Goal: Task Accomplishment & Management: Manage account settings

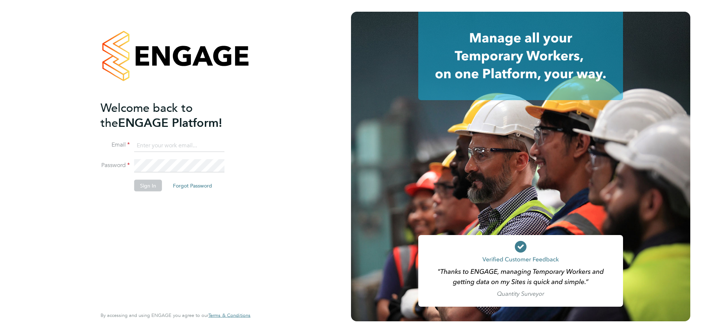
type input "sujahat@evolvehospitality.co.uk"
click at [141, 195] on li "Sign In Forgot Password" at bounding box center [172, 189] width 143 height 19
click at [142, 190] on button "Sign In" at bounding box center [148, 186] width 28 height 12
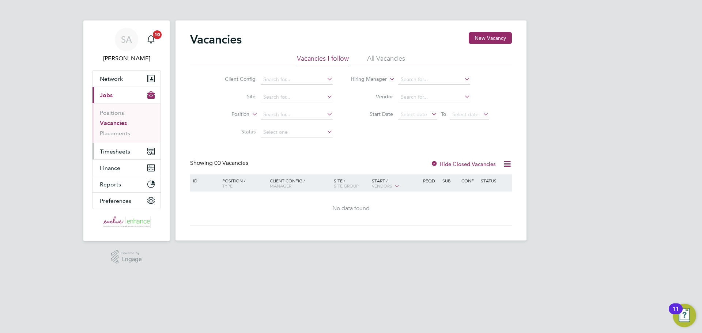
click at [129, 152] on span "Timesheets" at bounding box center [115, 151] width 30 height 7
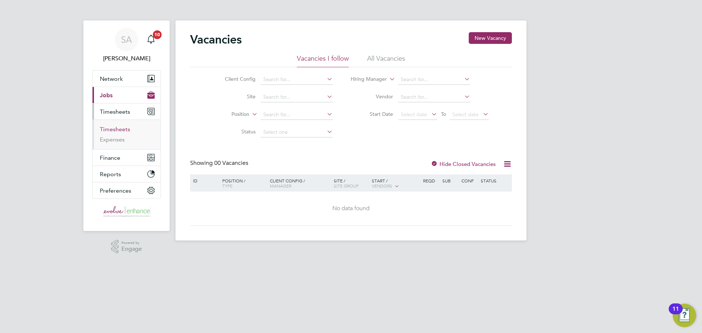
click at [124, 129] on link "Timesheets" at bounding box center [115, 129] width 30 height 7
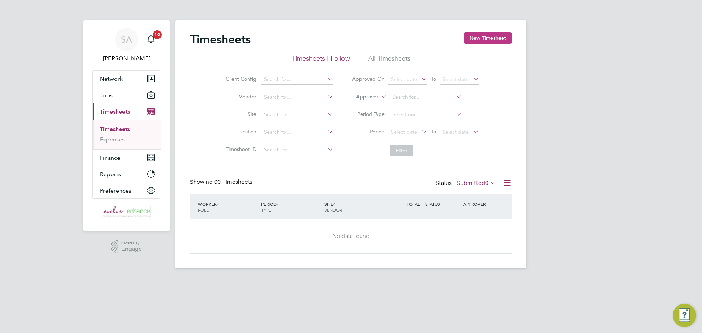
click at [474, 35] on button "New Timesheet" at bounding box center [488, 38] width 48 height 12
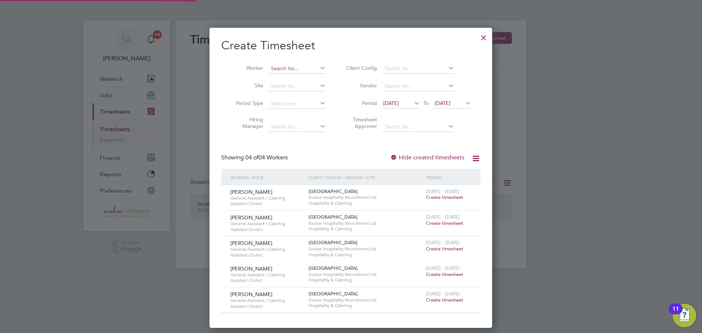
scroll to position [301, 283]
click at [302, 68] on input at bounding box center [297, 69] width 57 height 10
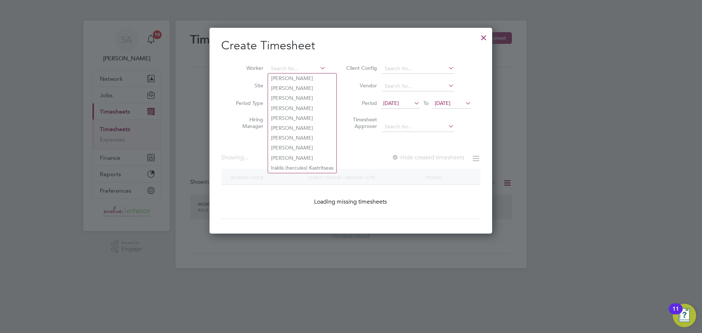
scroll to position [4, 4]
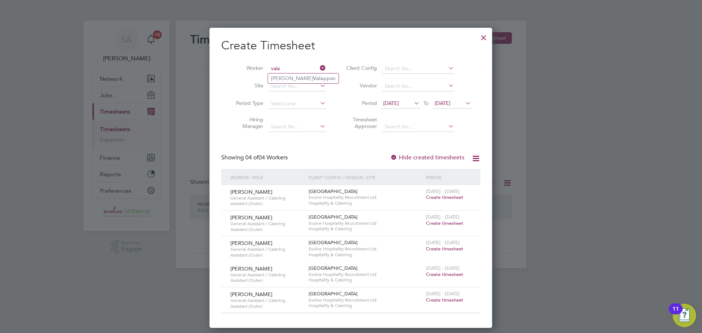
click at [286, 79] on li "[PERSON_NAME] ppan" at bounding box center [303, 79] width 71 height 10
type input "[PERSON_NAME]"
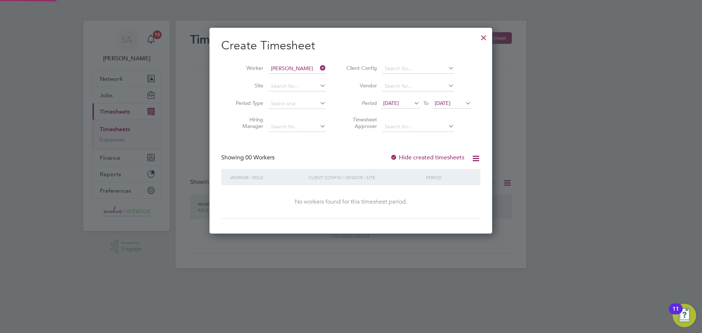
scroll to position [206, 283]
click at [398, 154] on div at bounding box center [393, 157] width 7 height 7
click at [399, 104] on span "[DATE]" at bounding box center [391, 103] width 16 height 7
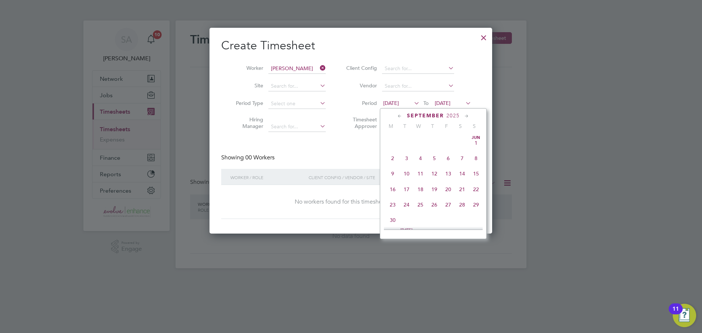
scroll to position [237, 0]
click at [397, 172] on span "8" at bounding box center [393, 168] width 14 height 14
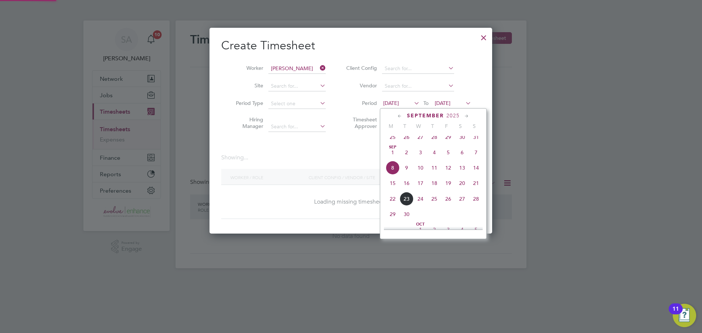
scroll to position [197, 283]
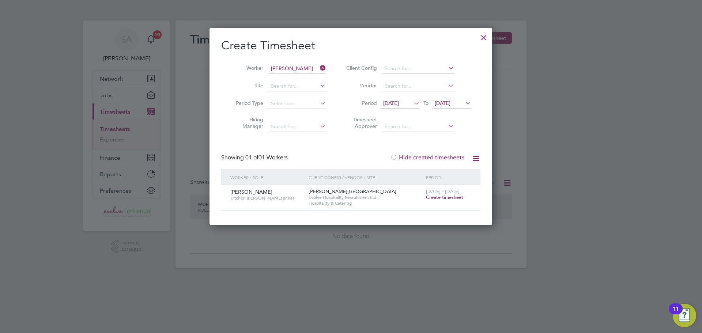
click at [441, 198] on span "Create timesheet" at bounding box center [444, 197] width 37 height 6
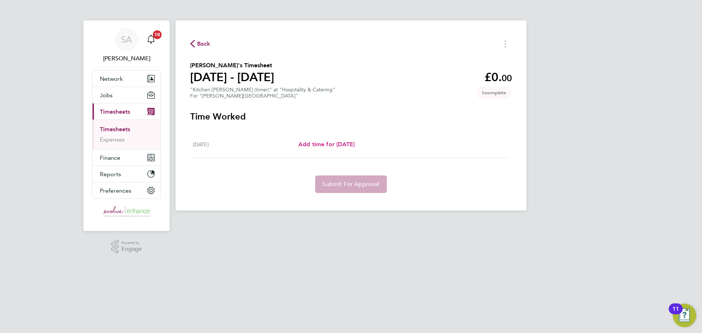
click at [350, 142] on span "Add time for [DATE]" at bounding box center [327, 144] width 56 height 7
select select "60"
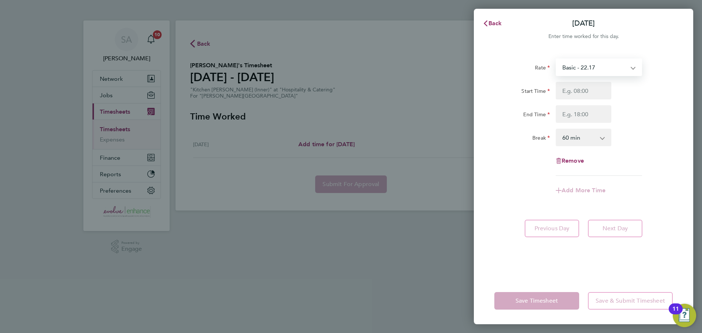
click at [582, 68] on select "Basic - 22.17" at bounding box center [595, 67] width 76 height 16
click at [574, 95] on input "Start Time" at bounding box center [584, 91] width 56 height 18
type input "08:30"
click at [565, 115] on input "End Time" at bounding box center [584, 114] width 56 height 18
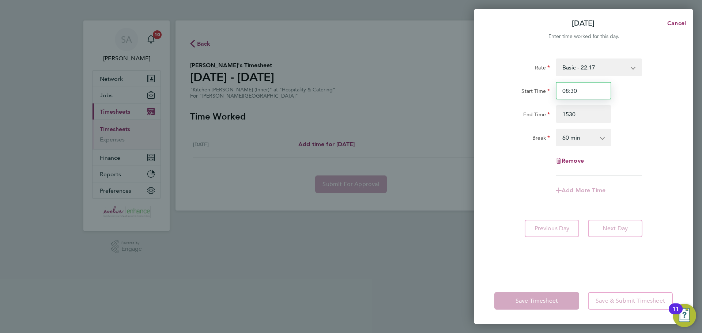
type input "15:30"
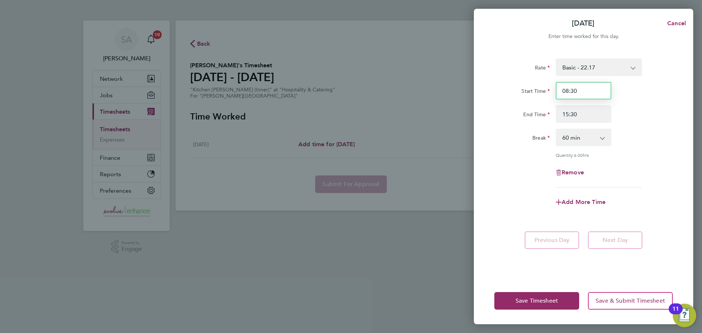
click at [570, 90] on input "08:30" at bounding box center [584, 91] width 56 height 18
click at [574, 138] on select "0 min 15 min 30 min 45 min 60 min 75 min 90 min" at bounding box center [579, 137] width 45 height 16
select select "0"
click at [557, 129] on select "0 min 15 min 30 min 45 min 60 min 75 min 90 min" at bounding box center [579, 137] width 45 height 16
click at [541, 296] on button "Save Timesheet" at bounding box center [537, 301] width 85 height 18
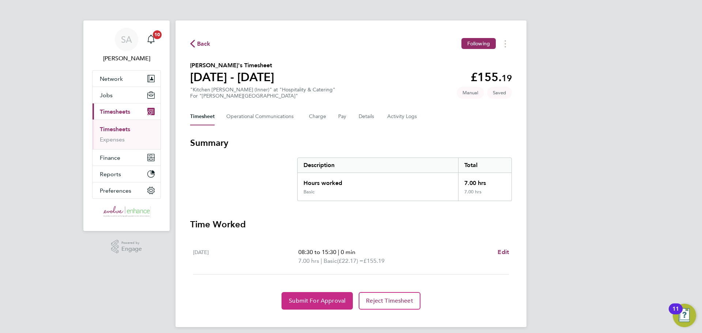
click at [323, 300] on span "Submit For Approval" at bounding box center [317, 300] width 57 height 7
click at [110, 140] on link "Expenses" at bounding box center [112, 139] width 25 height 7
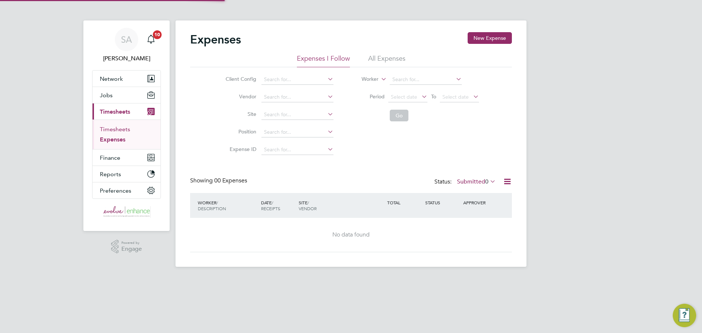
click at [119, 126] on link "Timesheets" at bounding box center [115, 129] width 30 height 7
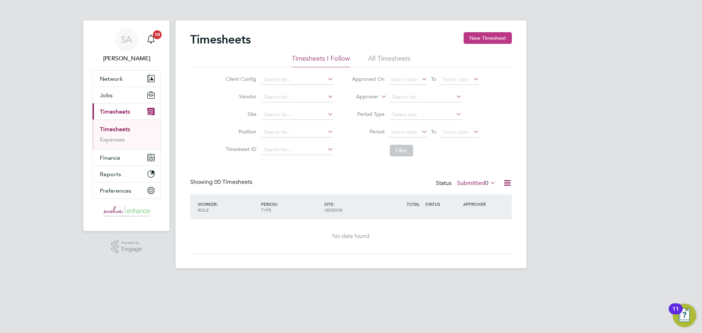
click at [475, 38] on button "New Timesheet" at bounding box center [488, 38] width 48 height 12
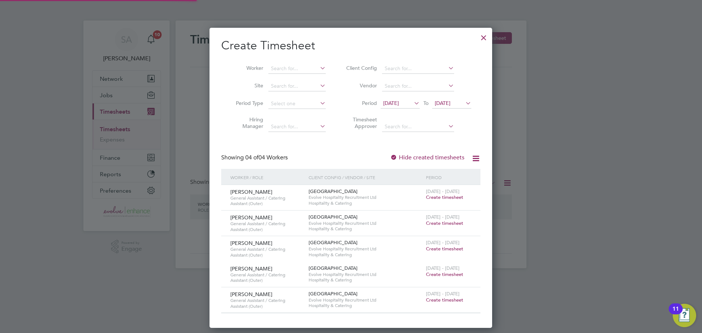
scroll to position [301, 283]
click at [451, 105] on span "[DATE]" at bounding box center [443, 103] width 16 height 7
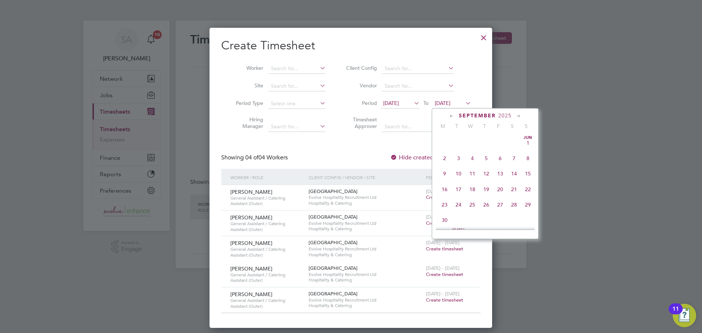
scroll to position [253, 0]
click at [464, 189] on span "23" at bounding box center [459, 183] width 14 height 14
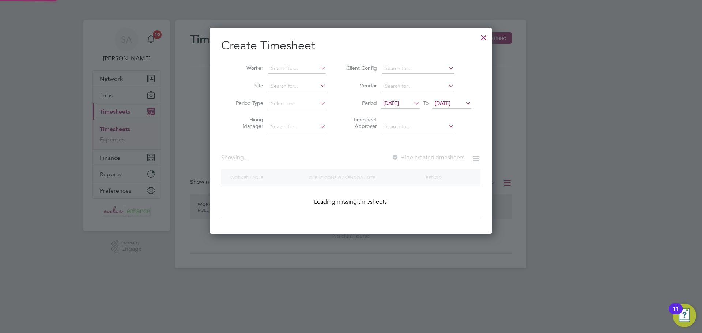
scroll to position [351, 283]
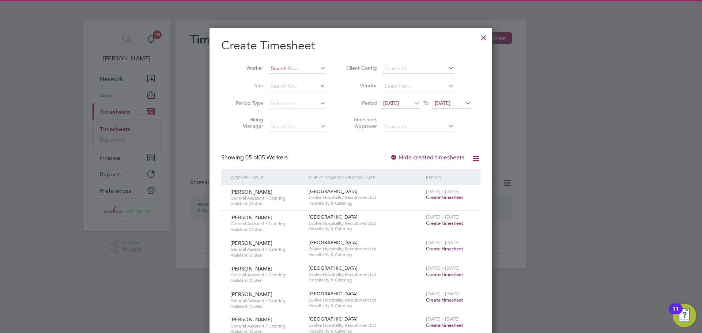
click at [289, 71] on input at bounding box center [297, 69] width 57 height 10
click at [291, 80] on li "Renan ton [PERSON_NAME]" at bounding box center [304, 79] width 72 height 10
type input "[PERSON_NAME]"
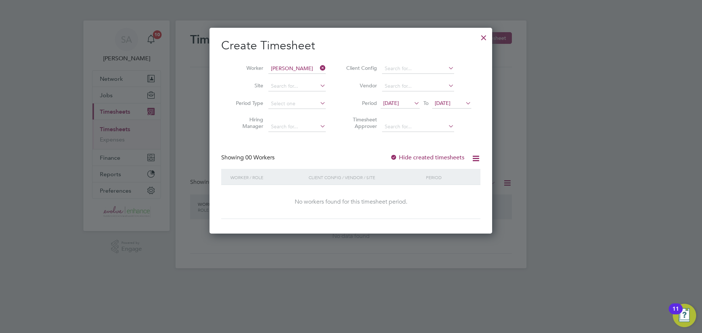
click at [424, 155] on label "Hide created timesheets" at bounding box center [427, 157] width 74 height 7
click at [451, 104] on span "[DATE]" at bounding box center [443, 103] width 16 height 7
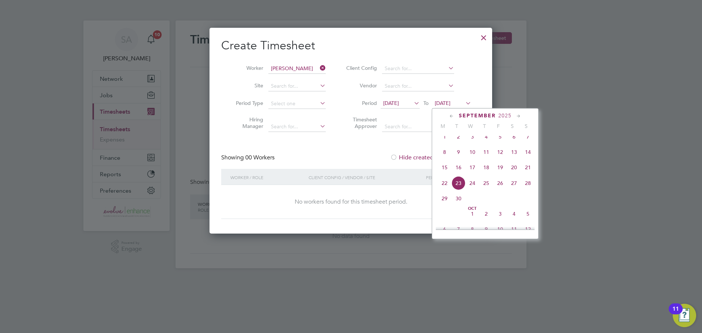
scroll to position [269, 0]
click at [532, 174] on span "28" at bounding box center [528, 167] width 14 height 14
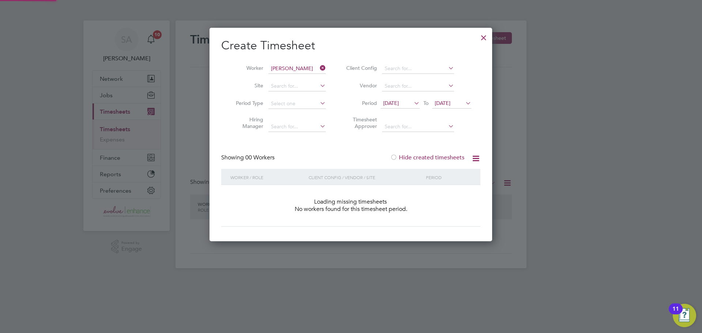
scroll to position [206, 283]
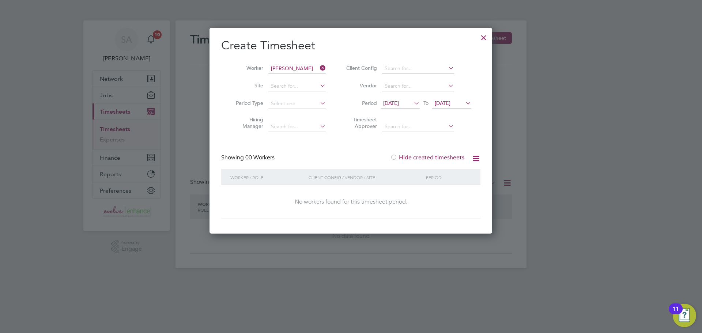
click at [487, 39] on div at bounding box center [483, 35] width 13 height 13
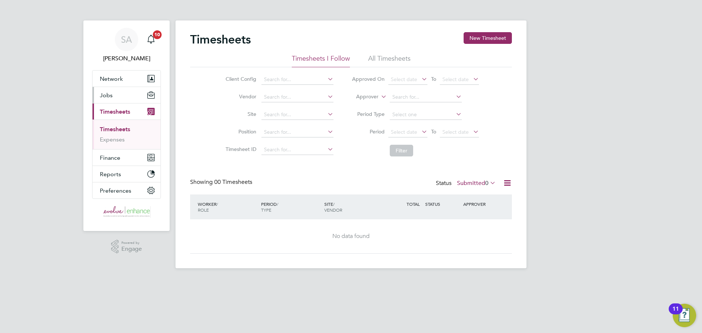
click at [124, 102] on button "Jobs" at bounding box center [127, 95] width 68 height 16
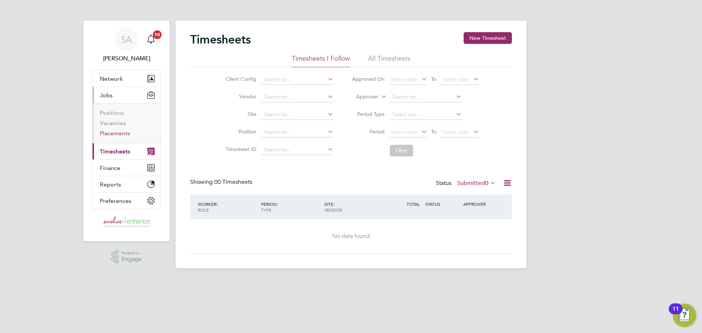
click at [111, 139] on ul "Positions Vacancies Placements" at bounding box center [127, 123] width 68 height 40
click at [112, 135] on link "Placements" at bounding box center [115, 133] width 30 height 7
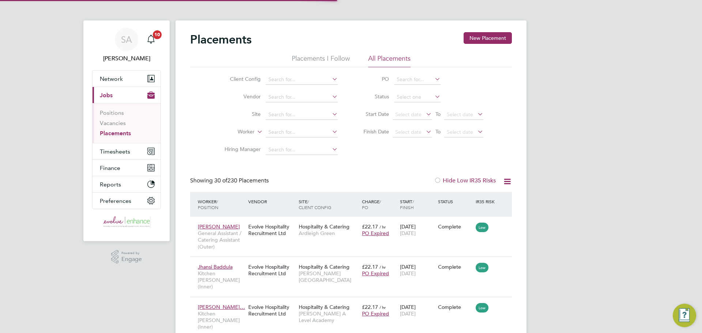
click at [277, 138] on li "Worker" at bounding box center [279, 133] width 138 height 18
click at [275, 138] on li "Worker" at bounding box center [279, 133] width 138 height 18
click at [275, 136] on input at bounding box center [302, 132] width 72 height 10
click at [279, 140] on b "Renan" at bounding box center [276, 142] width 15 height 6
type input "[PERSON_NAME]"
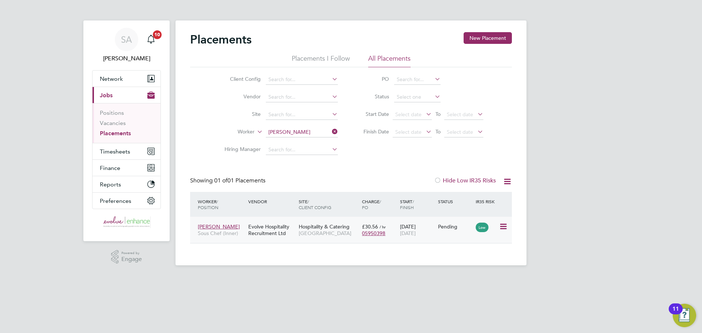
click at [507, 224] on icon at bounding box center [502, 226] width 7 height 9
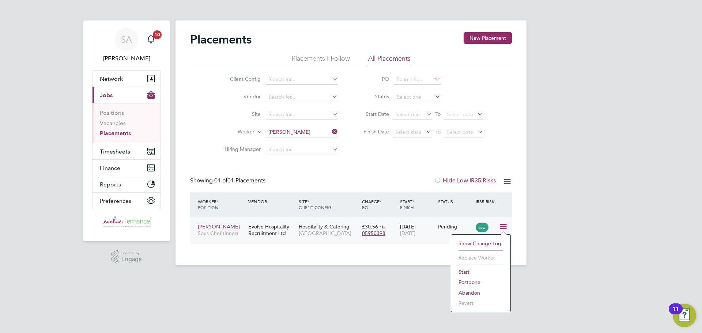
click at [474, 273] on li "Start" at bounding box center [481, 272] width 52 height 10
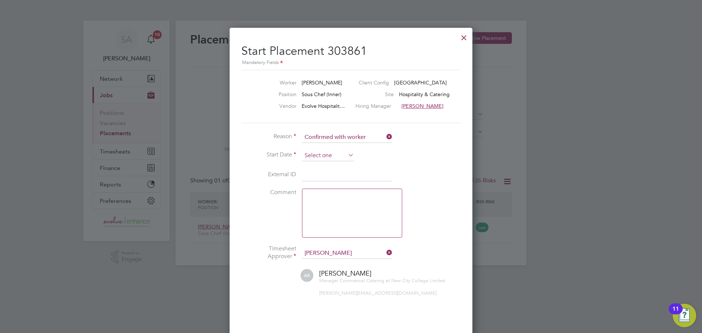
click at [343, 153] on input at bounding box center [328, 155] width 52 height 11
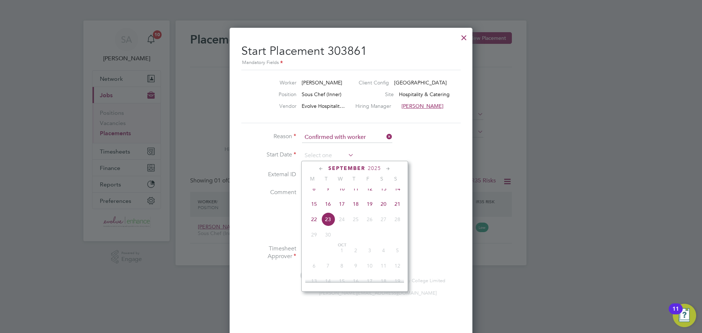
click at [342, 208] on span "17" at bounding box center [342, 204] width 14 height 14
type input "[DATE]"
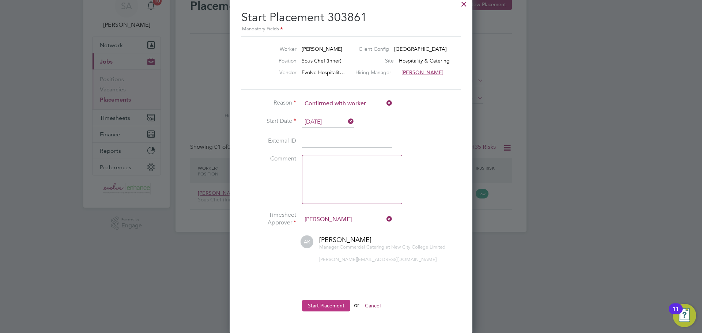
click at [314, 307] on button "Start Placement" at bounding box center [326, 306] width 48 height 12
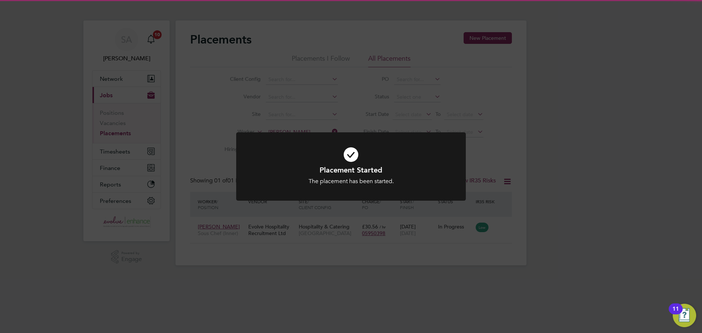
click at [188, 236] on div "Placement Started The placement has been started. Cancel Okay" at bounding box center [351, 166] width 702 height 333
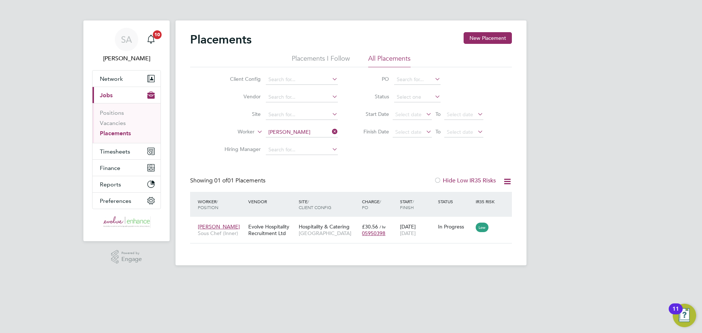
click at [101, 136] on link "Placements" at bounding box center [115, 133] width 31 height 7
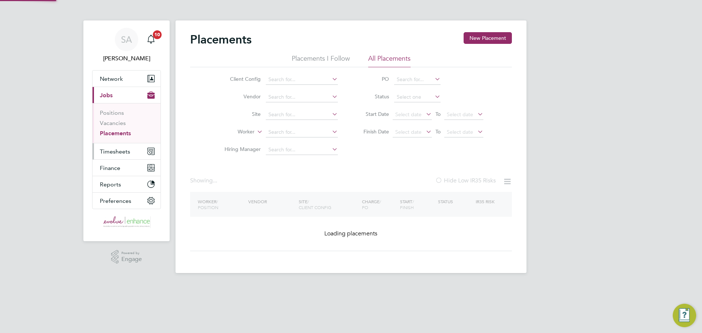
click at [110, 151] on span "Timesheets" at bounding box center [115, 151] width 30 height 7
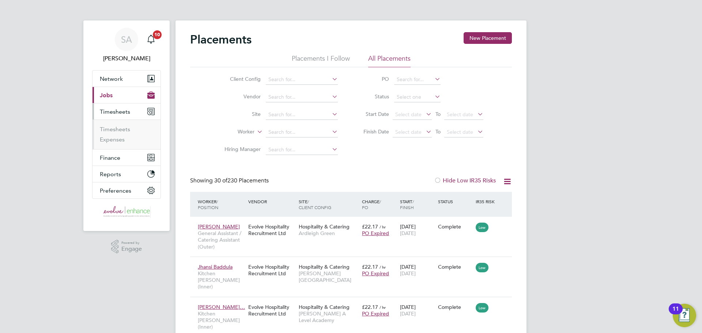
click at [126, 134] on li "Timesheets" at bounding box center [127, 131] width 55 height 10
click at [125, 128] on link "Timesheets" at bounding box center [115, 129] width 30 height 7
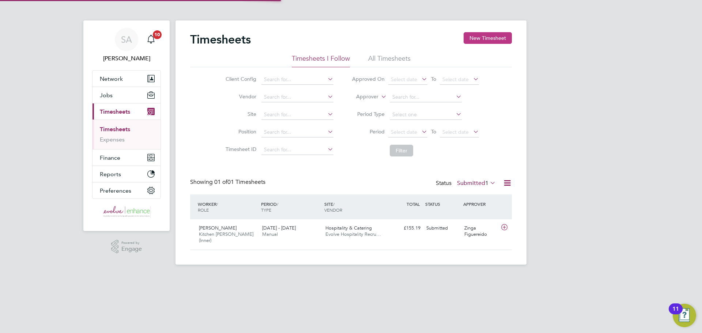
click at [474, 40] on button "New Timesheet" at bounding box center [488, 38] width 48 height 12
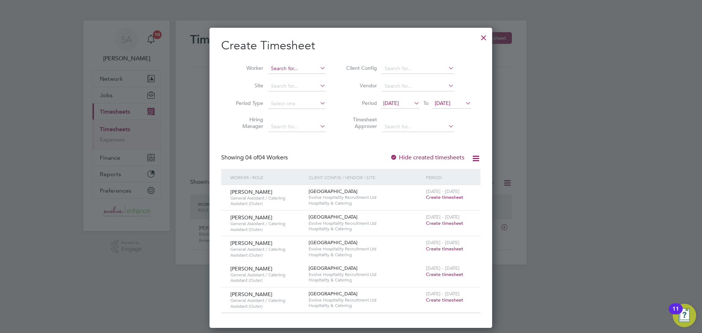
click at [307, 72] on input at bounding box center [297, 69] width 57 height 10
click at [296, 78] on li "Renan ton [PERSON_NAME]" at bounding box center [304, 79] width 72 height 10
type input "[PERSON_NAME]"
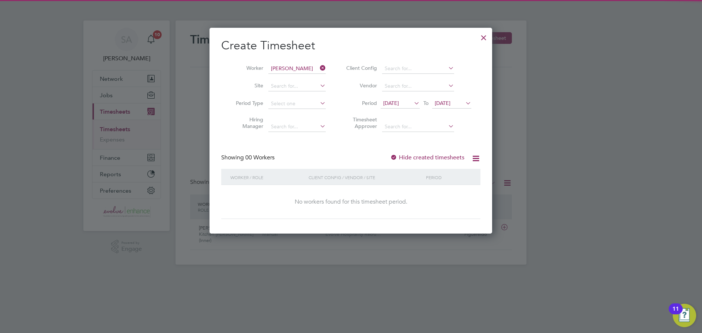
click at [401, 158] on label "Hide created timesheets" at bounding box center [427, 157] width 74 height 7
click at [444, 102] on span "[DATE]" at bounding box center [443, 103] width 16 height 7
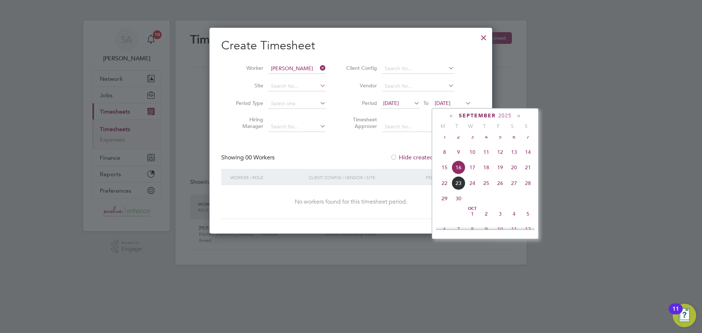
click at [459, 190] on span "23" at bounding box center [459, 183] width 14 height 14
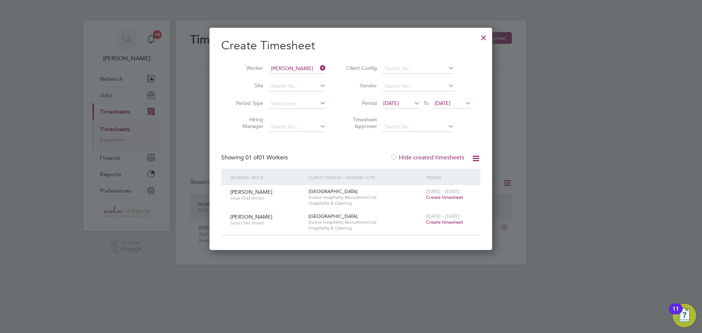
click at [451, 197] on span "Create timesheet" at bounding box center [444, 197] width 37 height 6
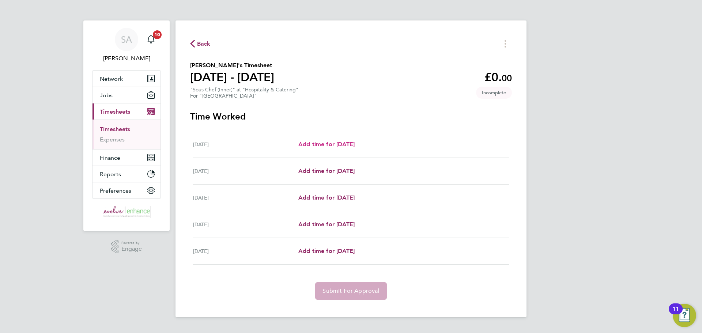
click at [312, 142] on span "Add time for [DATE]" at bounding box center [327, 144] width 56 height 7
select select "60"
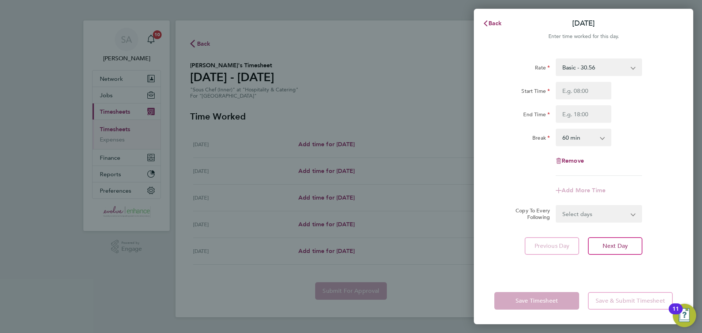
click at [584, 61] on select "Basic - 30.56" at bounding box center [595, 67] width 76 height 16
click at [584, 67] on select "Basic - 30.56" at bounding box center [595, 67] width 76 height 16
click at [585, 68] on select "Basic - 30.56" at bounding box center [595, 67] width 76 height 16
click at [581, 91] on input "Start Time" at bounding box center [584, 91] width 56 height 18
type input "07:00"
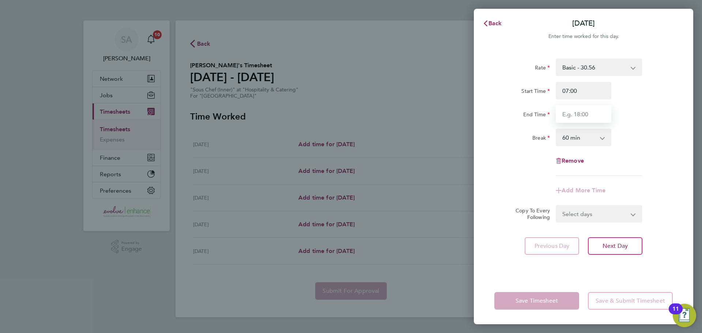
click at [569, 115] on input "End Time" at bounding box center [584, 114] width 56 height 18
type input "15:00"
click at [568, 93] on input "07:00" at bounding box center [584, 91] width 56 height 18
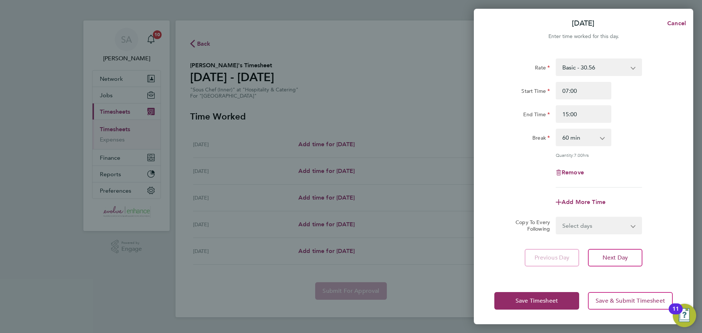
click at [588, 142] on select "0 min 15 min 30 min 45 min 60 min 75 min 90 min" at bounding box center [579, 137] width 45 height 16
select select "0"
click at [557, 129] on select "0 min 15 min 30 min 45 min 60 min 75 min 90 min" at bounding box center [579, 137] width 45 height 16
click at [506, 308] on button "Save Timesheet" at bounding box center [537, 301] width 85 height 18
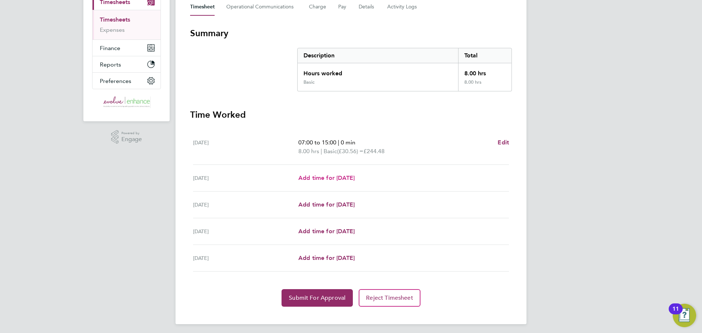
click at [310, 177] on span "Add time for [DATE]" at bounding box center [327, 177] width 56 height 7
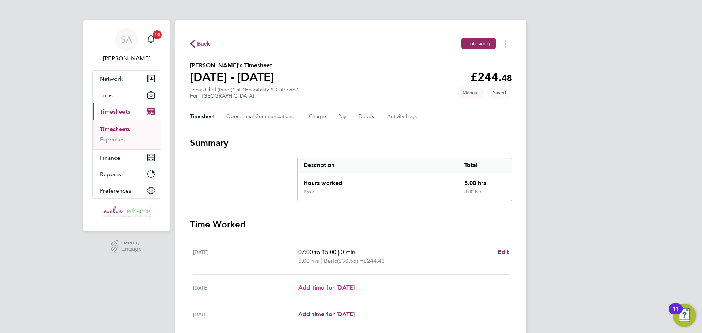
select select "60"
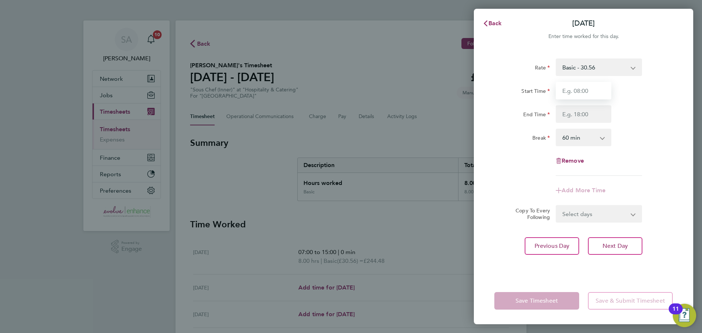
click at [573, 90] on input "Start Time" at bounding box center [584, 91] width 56 height 18
type input "07:00"
click at [567, 116] on input "End Time" at bounding box center [584, 114] width 56 height 18
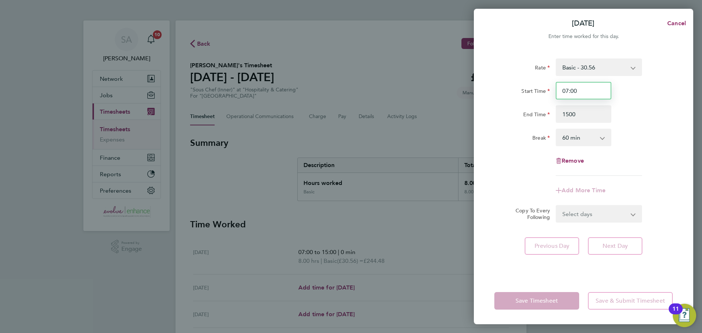
type input "15:00"
click at [571, 93] on input "07:00" at bounding box center [584, 91] width 56 height 18
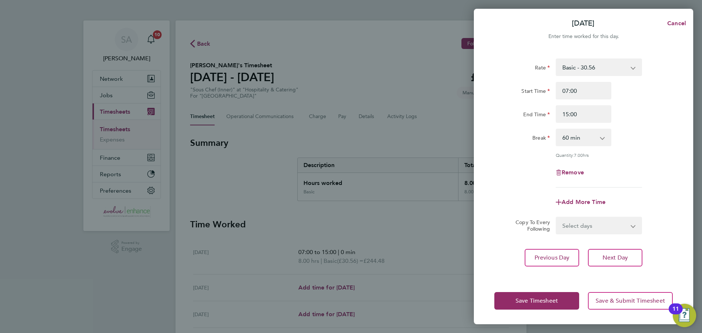
click at [580, 135] on select "0 min 15 min 30 min 45 min 60 min 75 min 90 min" at bounding box center [579, 137] width 45 height 16
select select "0"
click at [557, 129] on select "0 min 15 min 30 min 45 min 60 min 75 min 90 min" at bounding box center [579, 137] width 45 height 16
click at [552, 299] on span "Save Timesheet" at bounding box center [537, 300] width 42 height 7
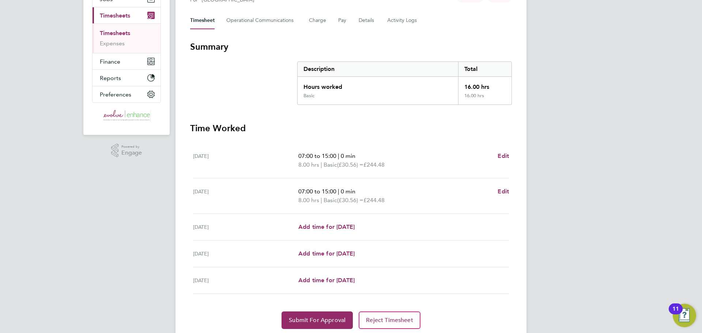
scroll to position [121, 0]
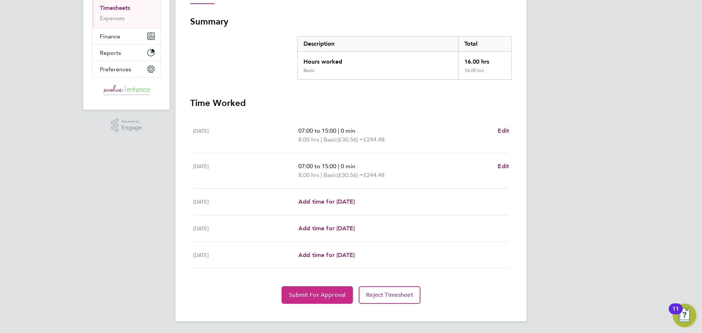
click at [315, 292] on span "Submit For Approval" at bounding box center [317, 295] width 57 height 7
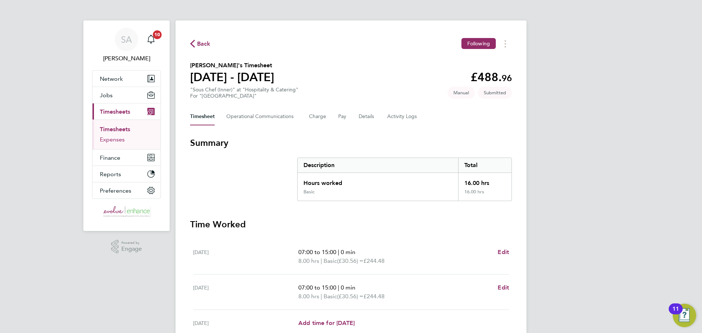
click at [107, 137] on link "Expenses" at bounding box center [112, 139] width 25 height 7
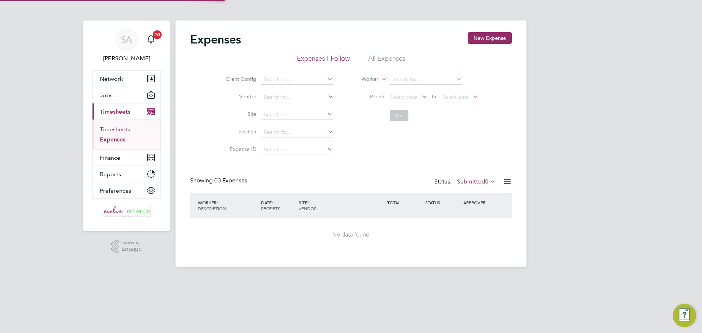
click at [110, 131] on link "Timesheets" at bounding box center [115, 129] width 30 height 7
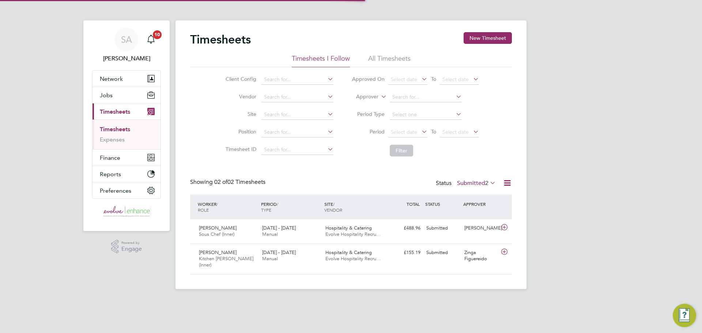
scroll to position [19, 64]
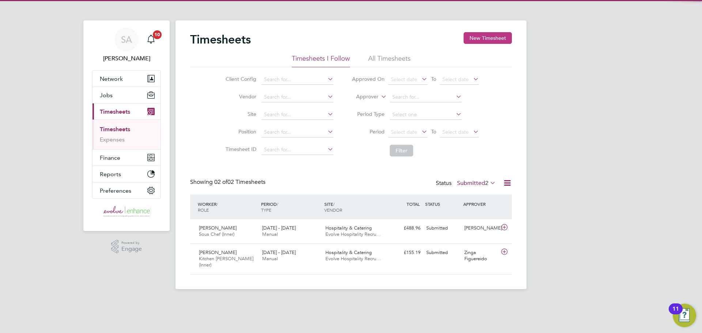
click at [498, 36] on button "New Timesheet" at bounding box center [488, 38] width 48 height 12
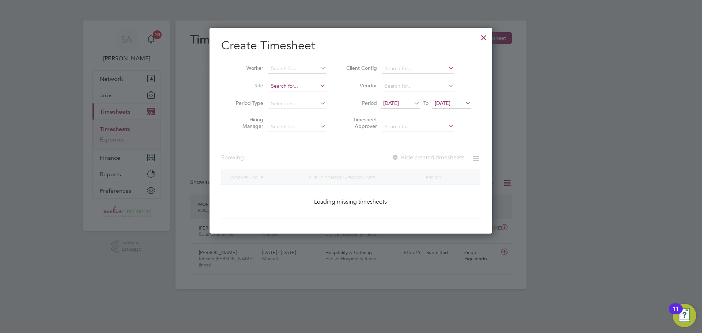
scroll to position [301, 283]
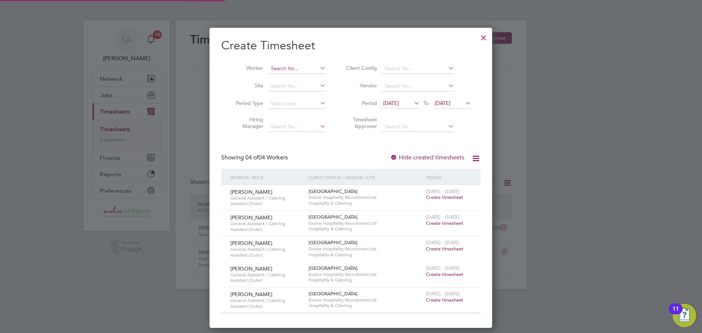
click at [284, 64] on input at bounding box center [297, 69] width 57 height 10
click at [286, 75] on li "[PERSON_NAME] a" at bounding box center [301, 79] width 66 height 10
type input "[PERSON_NAME]"
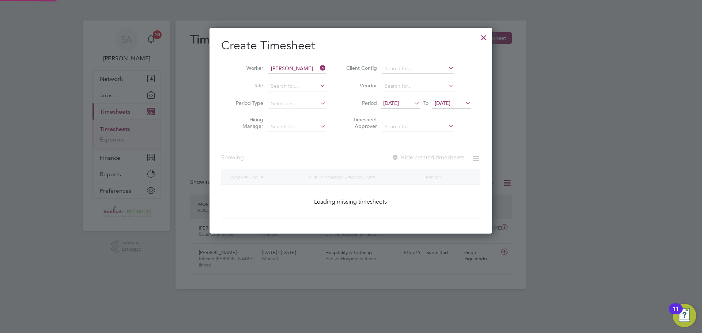
scroll to position [206, 283]
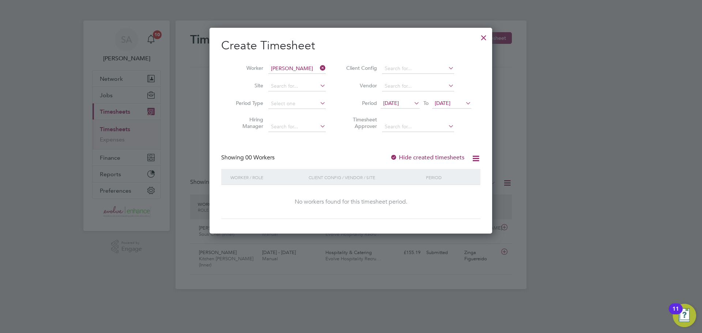
click at [392, 160] on div at bounding box center [393, 157] width 7 height 7
click at [446, 107] on span "[DATE]" at bounding box center [451, 104] width 39 height 10
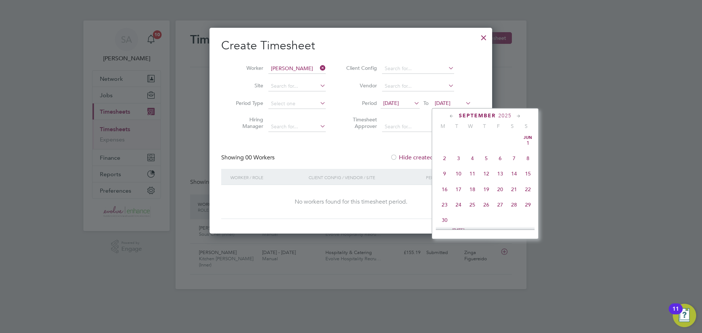
scroll to position [253, 0]
click at [460, 190] on span "23" at bounding box center [459, 183] width 14 height 14
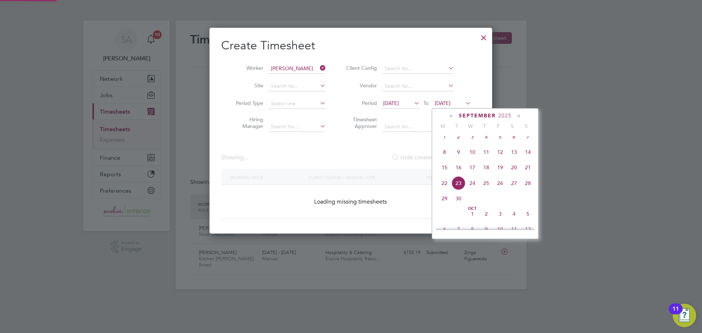
scroll to position [206, 283]
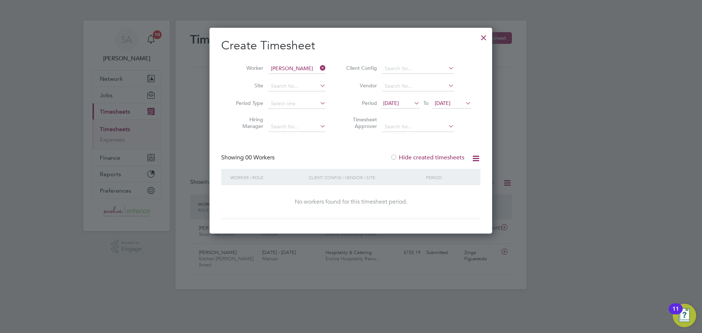
click at [481, 35] on div at bounding box center [483, 35] width 13 height 13
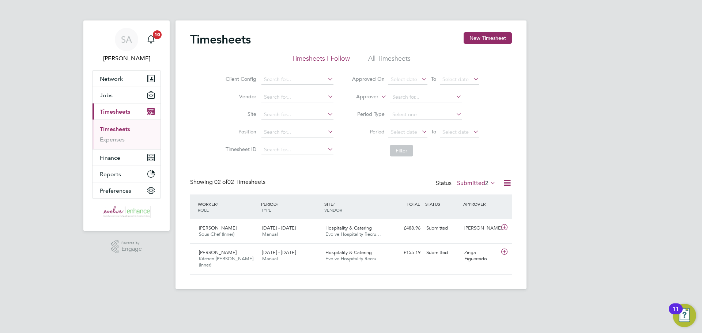
scroll to position [19, 64]
click at [109, 94] on span "Jobs" at bounding box center [106, 95] width 13 height 7
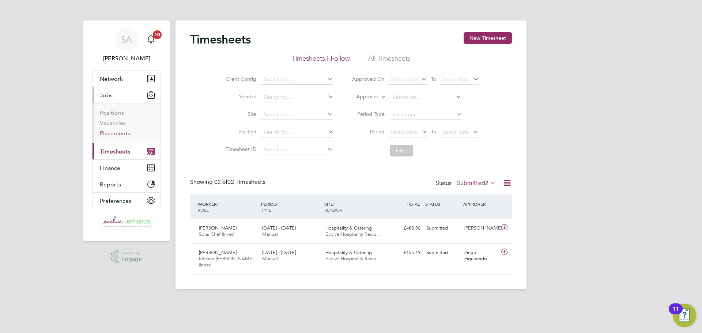
click at [120, 135] on link "Placements" at bounding box center [115, 133] width 30 height 7
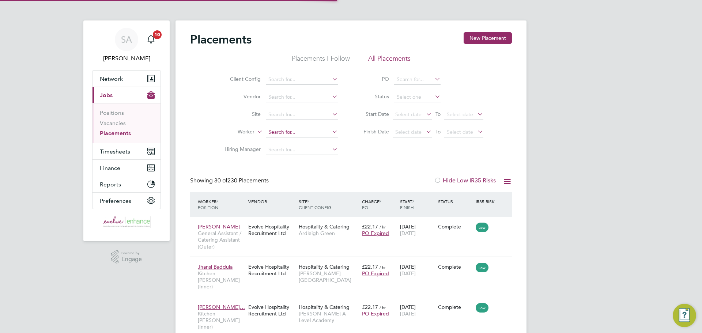
scroll to position [34, 51]
click at [291, 130] on input at bounding box center [302, 132] width 72 height 10
click at [292, 139] on b "[PERSON_NAME]" at bounding box center [290, 142] width 42 height 6
type input "[PERSON_NAME]"
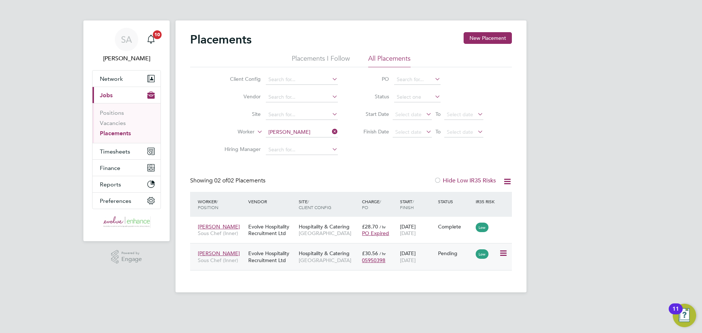
click at [502, 255] on icon at bounding box center [502, 253] width 7 height 9
click at [465, 300] on li "Start" at bounding box center [481, 299] width 52 height 10
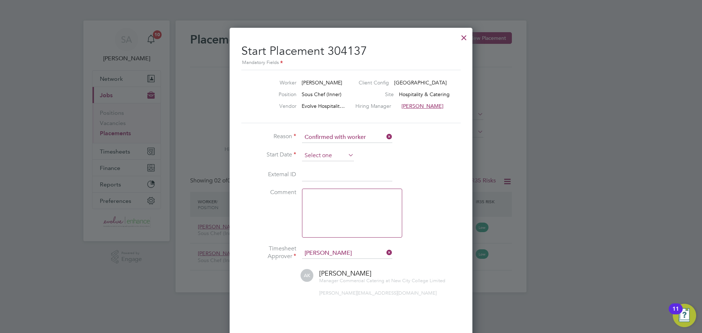
click at [328, 157] on input at bounding box center [328, 155] width 52 height 11
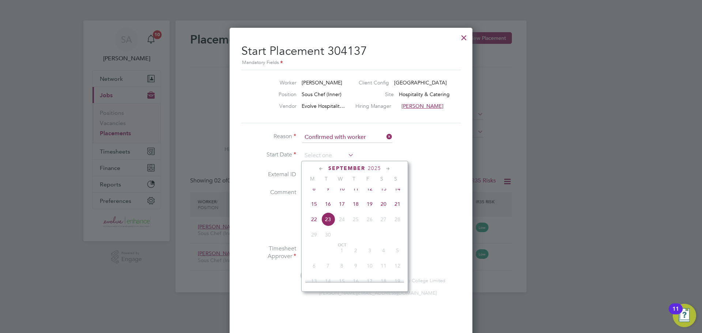
click at [373, 206] on span "19" at bounding box center [370, 204] width 14 height 14
type input "[DATE]"
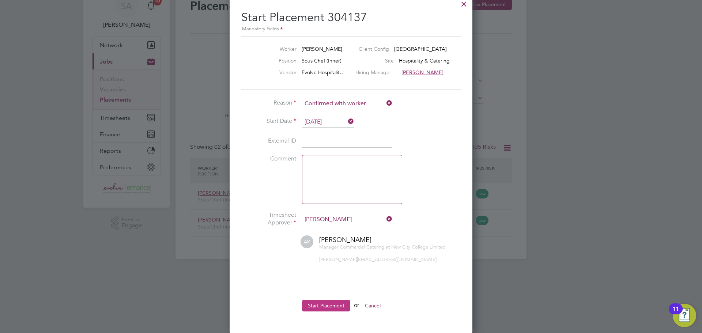
click at [331, 300] on button "Start Placement" at bounding box center [326, 306] width 48 height 12
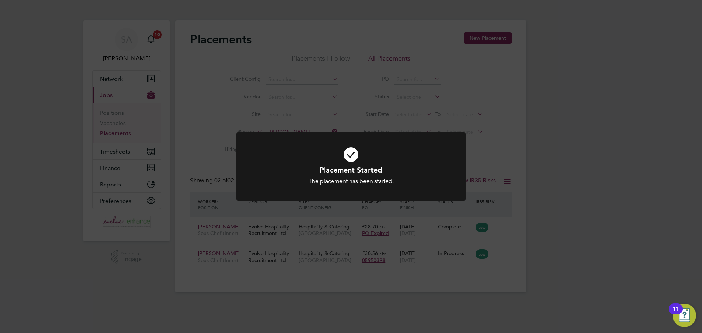
click at [308, 272] on div "Placement Started The placement has been started. Cancel Okay" at bounding box center [351, 166] width 702 height 333
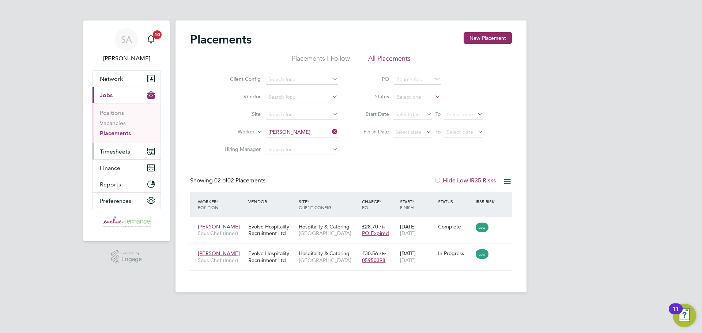
click at [109, 155] on button "Timesheets" at bounding box center [127, 151] width 68 height 16
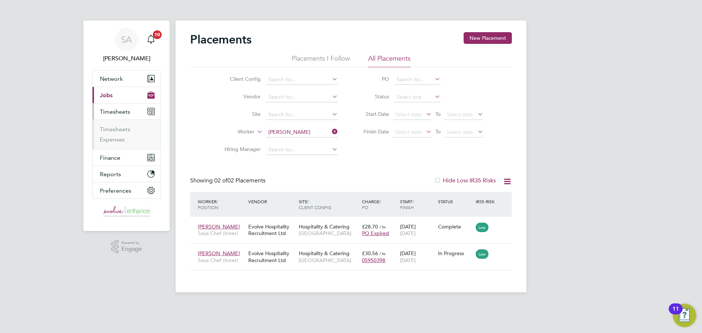
click at [112, 134] on li "Timesheets" at bounding box center [127, 131] width 55 height 10
click at [112, 133] on li "Timesheets" at bounding box center [127, 131] width 55 height 10
click at [112, 131] on link "Timesheets" at bounding box center [115, 129] width 30 height 7
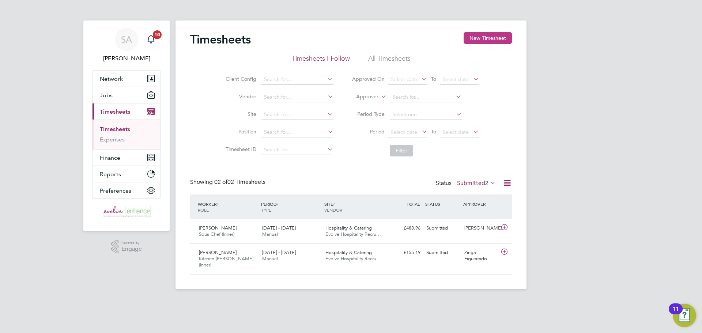
click at [510, 33] on button "New Timesheet" at bounding box center [488, 38] width 48 height 12
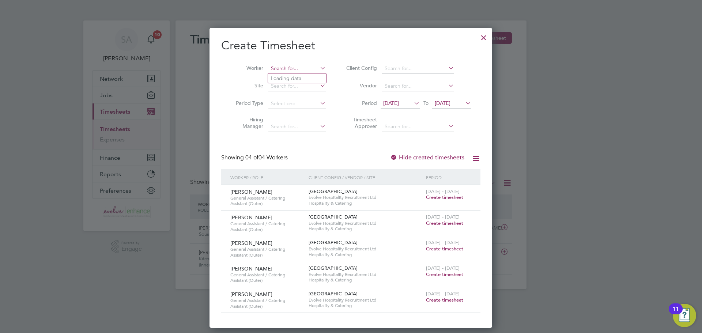
click at [293, 69] on input at bounding box center [297, 69] width 57 height 10
click at [446, 104] on span "[DATE]" at bounding box center [443, 103] width 16 height 7
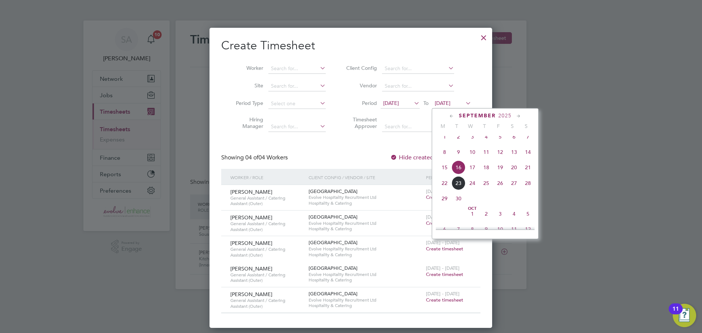
click at [498, 174] on span "19" at bounding box center [500, 168] width 14 height 14
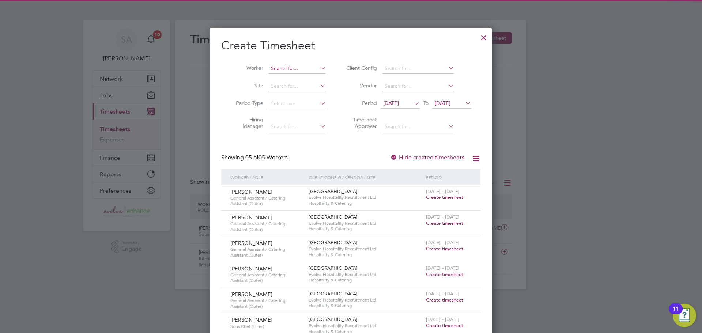
click at [294, 71] on input at bounding box center [297, 69] width 57 height 10
click at [289, 80] on li "[PERSON_NAME] a" at bounding box center [301, 79] width 66 height 10
type input "[PERSON_NAME]"
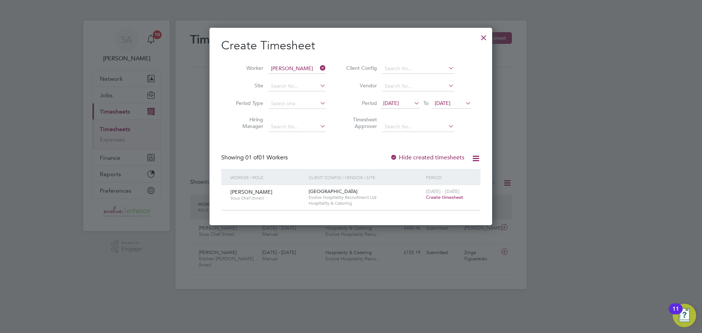
click at [438, 195] on span "Create timesheet" at bounding box center [444, 197] width 37 height 6
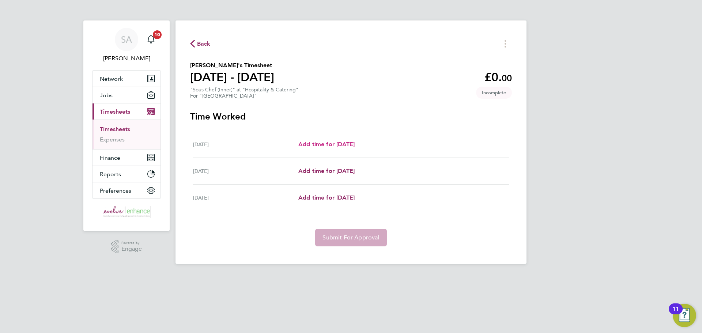
click at [332, 146] on span "Add time for [DATE]" at bounding box center [327, 144] width 56 height 7
select select "60"
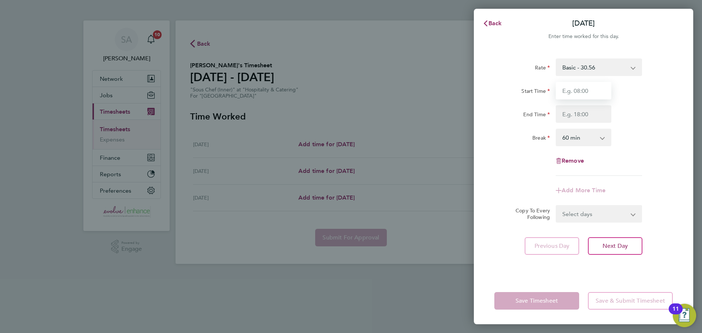
click at [573, 91] on input "Start Time" at bounding box center [584, 91] width 56 height 18
type input "07:00"
click at [572, 112] on input "End Time" at bounding box center [584, 114] width 56 height 18
type input "14:00"
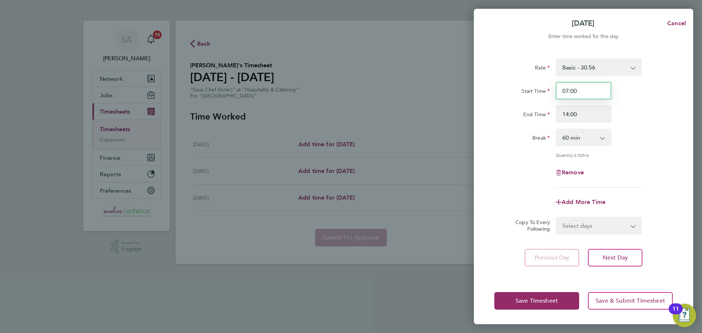
click at [571, 95] on input "07:00" at bounding box center [584, 91] width 56 height 18
click at [590, 135] on select "0 min 15 min 30 min 45 min 60 min 75 min 90 min" at bounding box center [579, 137] width 45 height 16
select select "0"
click at [557, 129] on select "0 min 15 min 30 min 45 min 60 min 75 min 90 min" at bounding box center [579, 137] width 45 height 16
click at [544, 290] on div "Save Timesheet Save & Submit Timesheet" at bounding box center [583, 301] width 219 height 47
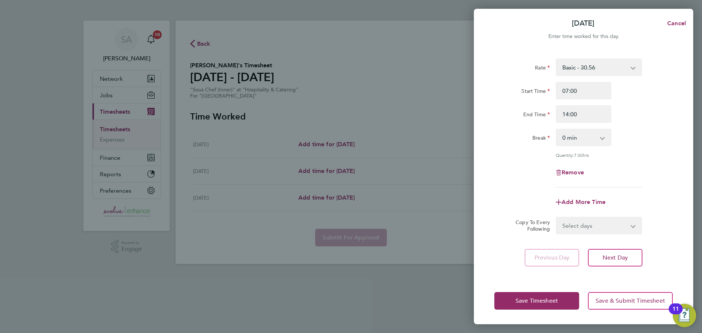
click at [544, 292] on div "Save Timesheet Save & Submit Timesheet" at bounding box center [583, 301] width 219 height 47
click at [547, 296] on button "Save Timesheet" at bounding box center [537, 301] width 85 height 18
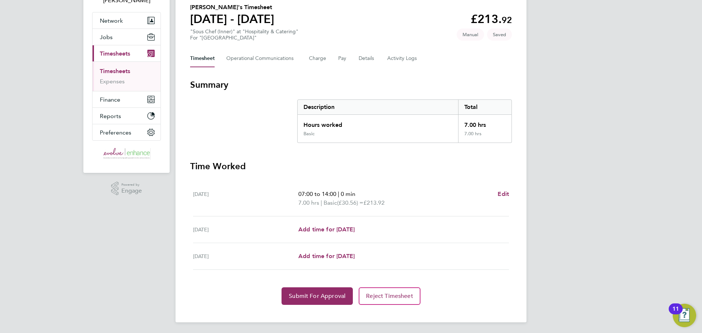
scroll to position [59, 0]
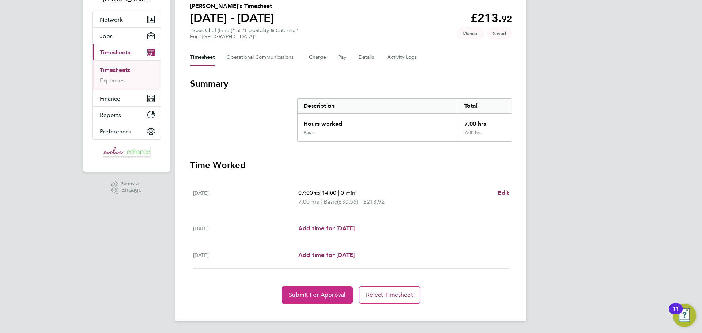
click at [305, 294] on span "Submit For Approval" at bounding box center [317, 295] width 57 height 7
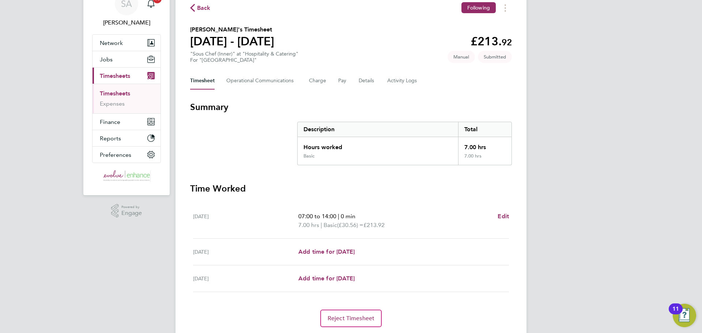
scroll to position [23, 0]
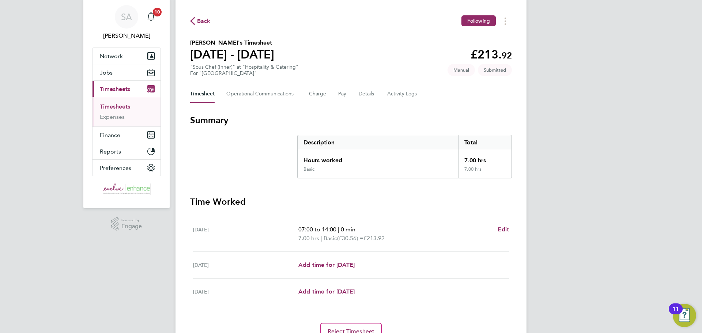
click at [121, 120] on li "Expenses" at bounding box center [127, 116] width 55 height 7
click at [123, 114] on link "Expenses" at bounding box center [112, 116] width 25 height 7
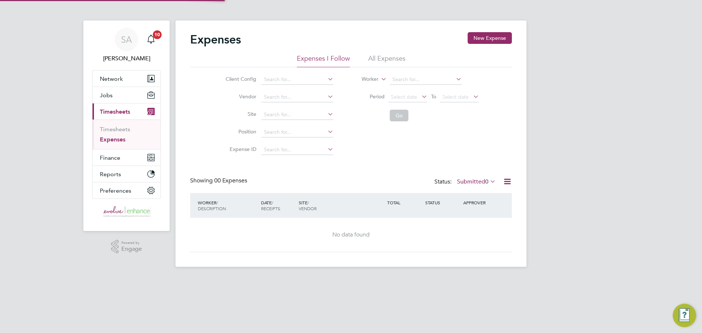
click at [117, 106] on button "Current page: Timesheets" at bounding box center [127, 112] width 68 height 16
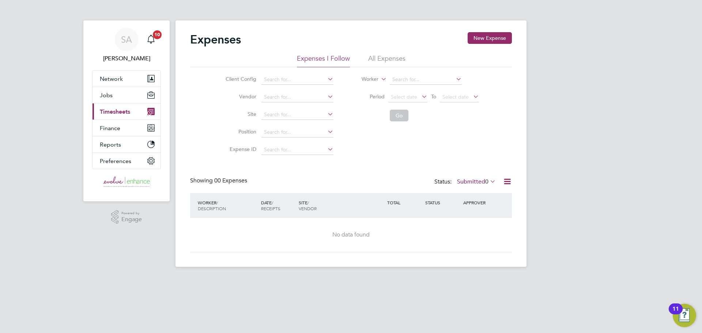
click at [123, 111] on span "Timesheets" at bounding box center [115, 111] width 30 height 7
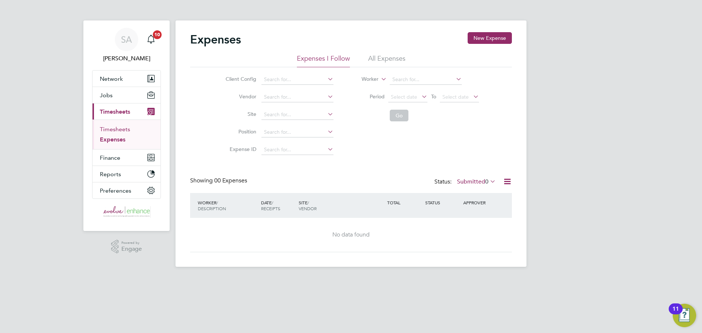
click at [115, 127] on link "Timesheets" at bounding box center [115, 129] width 30 height 7
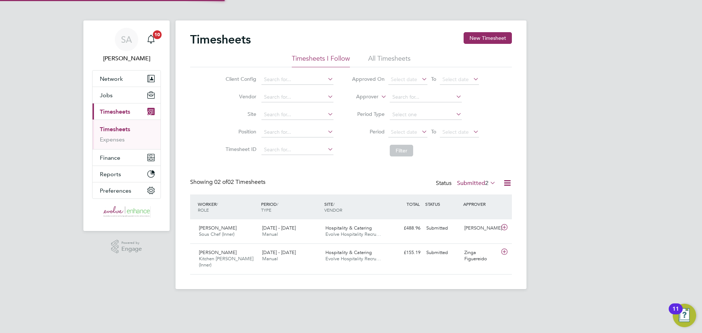
scroll to position [19, 64]
click at [506, 35] on button "New Timesheet" at bounding box center [488, 38] width 48 height 12
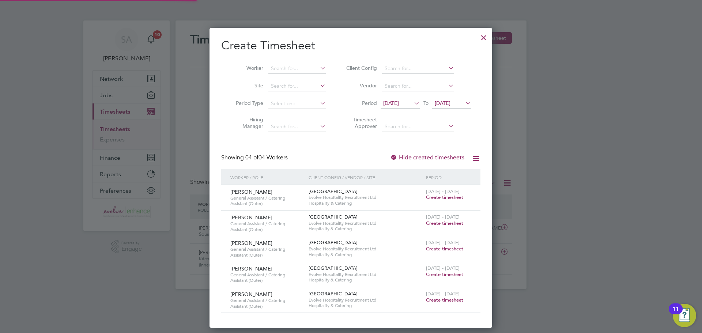
scroll to position [301, 283]
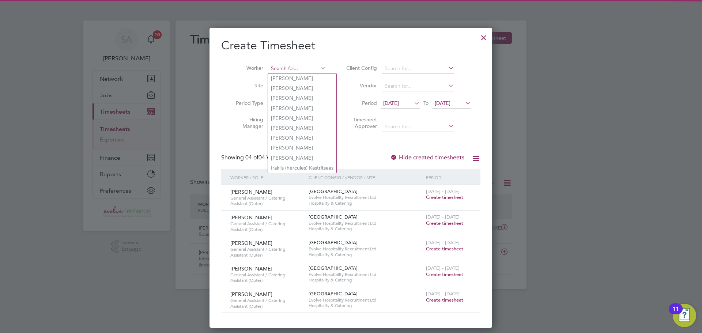
click at [301, 70] on input at bounding box center [297, 69] width 57 height 10
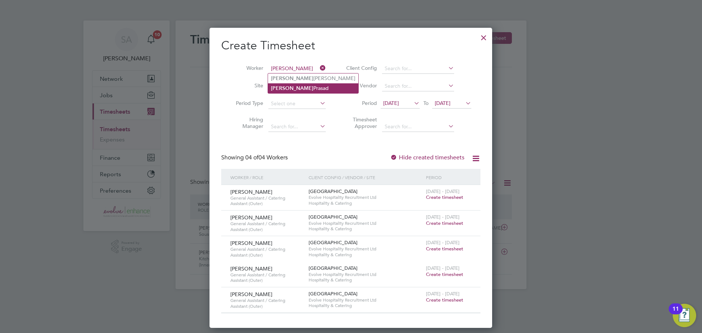
click at [287, 89] on li "[PERSON_NAME]" at bounding box center [313, 88] width 90 height 10
type input "[PERSON_NAME]"
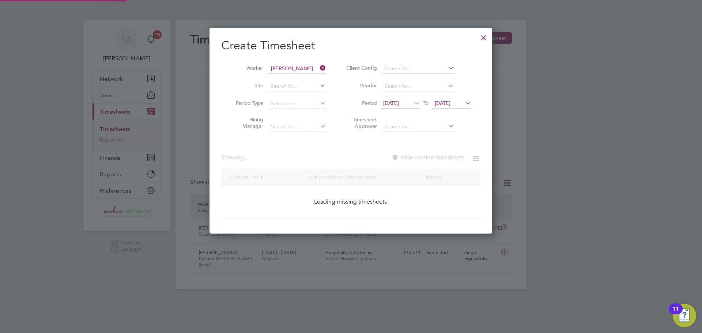
scroll to position [224, 283]
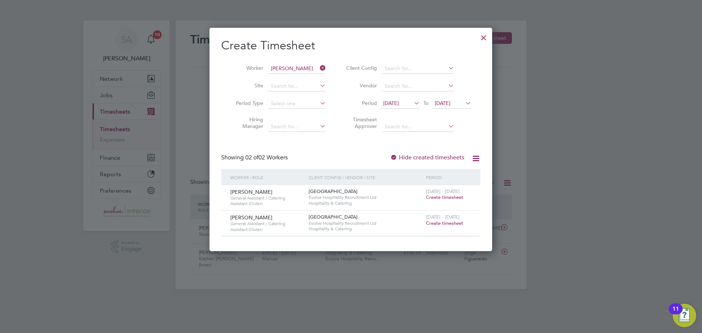
click at [432, 225] on span "Create timesheet" at bounding box center [444, 223] width 37 height 6
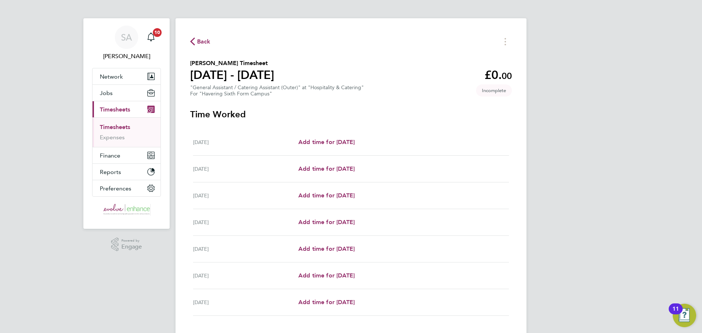
scroll to position [37, 0]
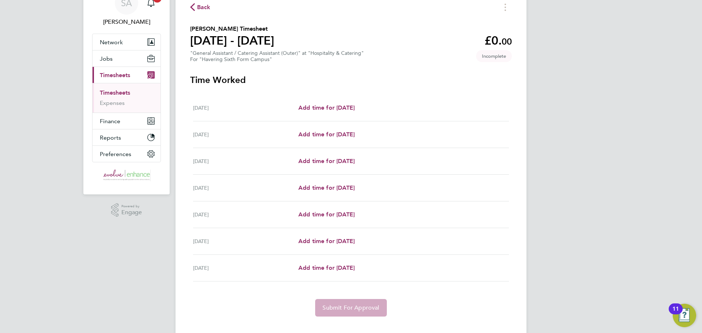
click at [318, 102] on div "[DATE] Add time for [DATE] Add time for [DATE]" at bounding box center [351, 108] width 316 height 27
click at [317, 105] on span "Add time for [DATE]" at bounding box center [327, 107] width 56 height 7
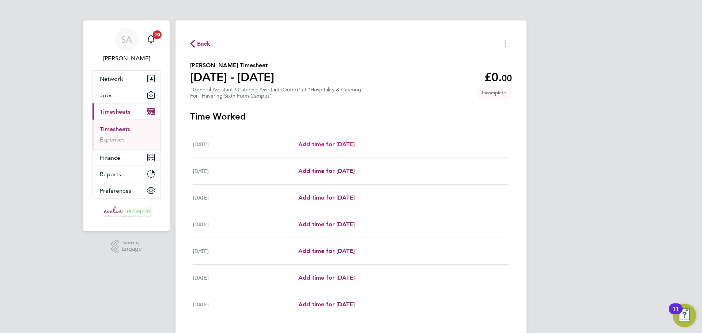
select select "60"
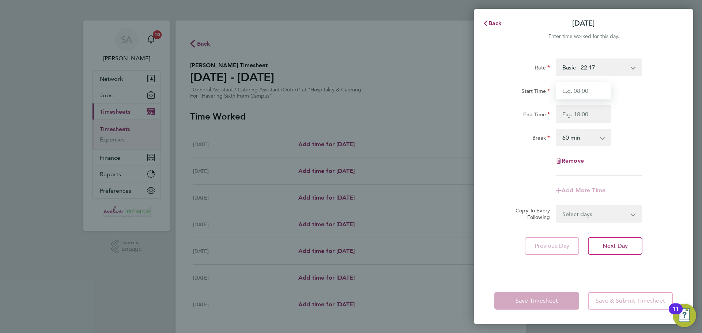
click at [588, 96] on input "Start Time" at bounding box center [584, 91] width 56 height 18
type input "09:00"
click at [575, 118] on input "End Time" at bounding box center [584, 114] width 56 height 18
type input "15:00"
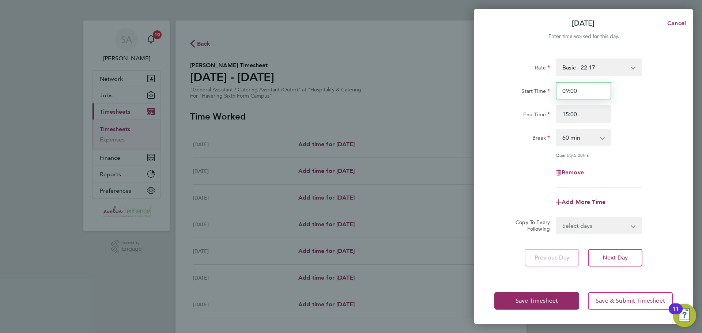
click at [573, 95] on input "09:00" at bounding box center [584, 91] width 56 height 18
click at [571, 142] on select "0 min 15 min 30 min 45 min 60 min 75 min 90 min" at bounding box center [579, 137] width 45 height 16
select select "0"
click at [557, 129] on select "0 min 15 min 30 min 45 min 60 min 75 min 90 min" at bounding box center [579, 137] width 45 height 16
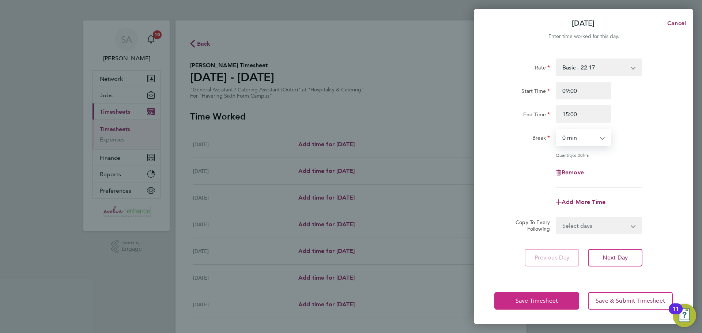
click at [538, 299] on span "Save Timesheet" at bounding box center [537, 300] width 42 height 7
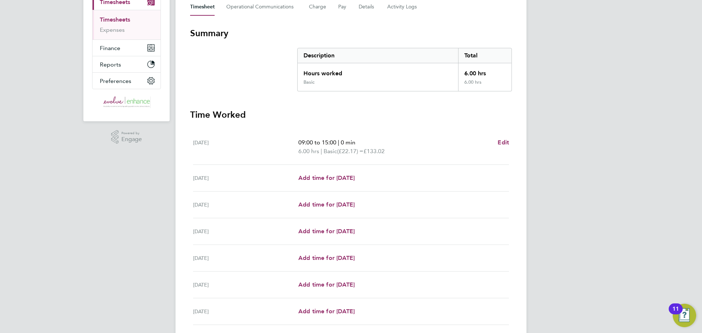
scroll to position [146, 0]
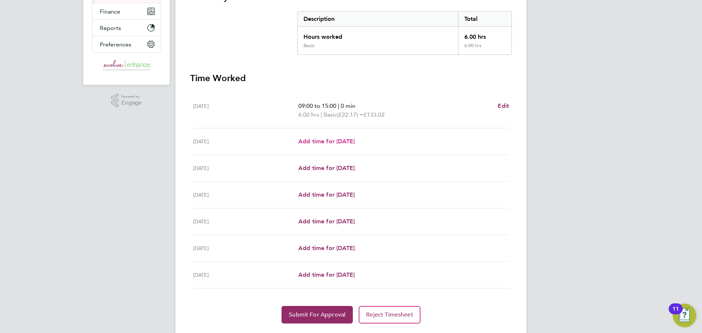
click at [311, 146] on link "Add time for [DATE]" at bounding box center [327, 141] width 56 height 9
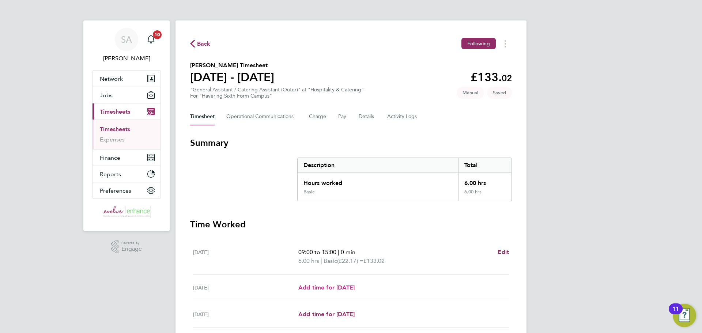
select select "60"
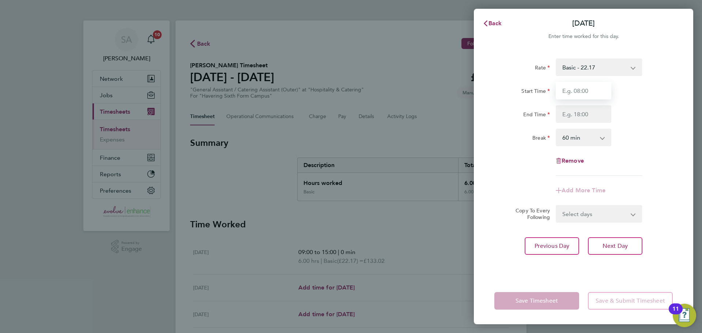
click at [585, 85] on input "Start Time" at bounding box center [584, 91] width 56 height 18
type input "08:00"
click at [572, 115] on input "End Time" at bounding box center [584, 114] width 56 height 18
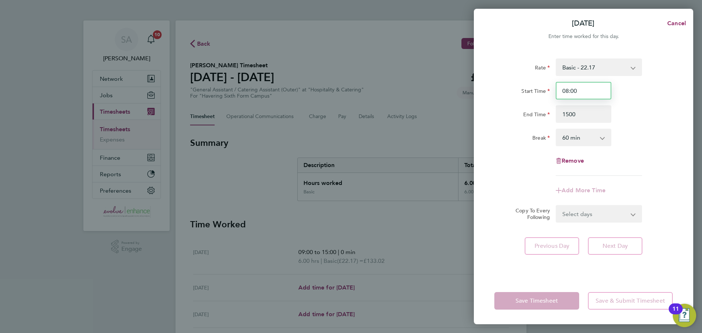
type input "15:00"
click at [569, 94] on input "08:00" at bounding box center [584, 91] width 56 height 18
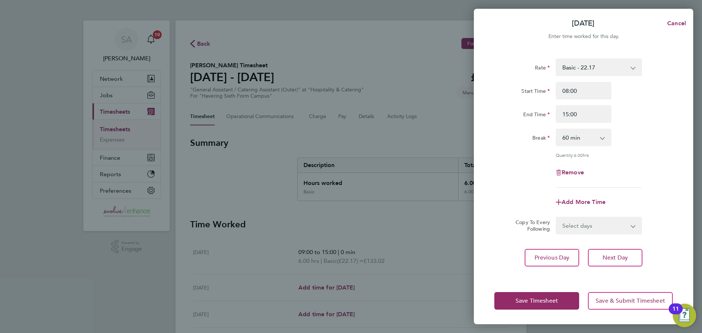
click at [582, 142] on select "0 min 15 min 30 min 45 min 60 min 75 min 90 min" at bounding box center [579, 137] width 45 height 16
select select "30"
click at [557, 129] on select "0 min 15 min 30 min 45 min 60 min 75 min 90 min" at bounding box center [579, 137] width 45 height 16
click at [521, 303] on span "Save Timesheet" at bounding box center [537, 300] width 42 height 7
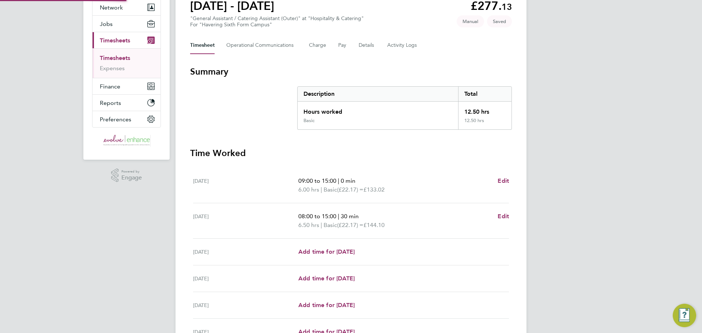
scroll to position [175, 0]
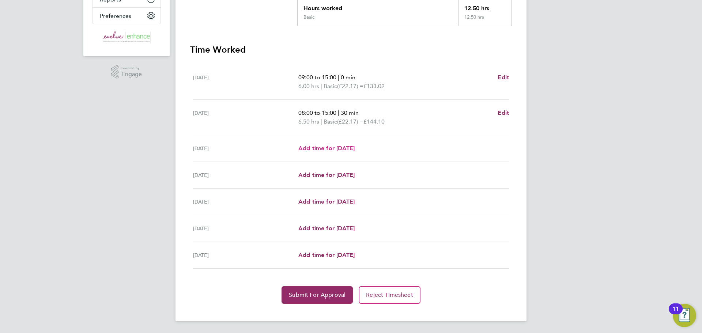
click at [328, 153] on link "Add time for [DATE]" at bounding box center [327, 148] width 56 height 9
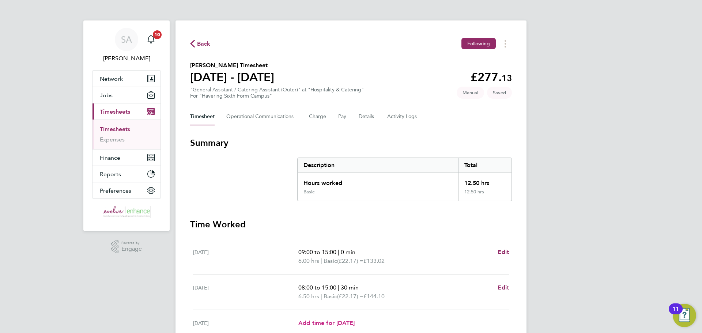
select select "60"
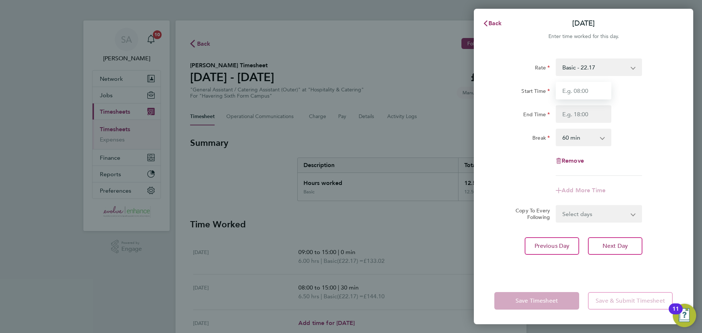
click at [594, 93] on input "Start Time" at bounding box center [584, 91] width 56 height 18
type input "08:00"
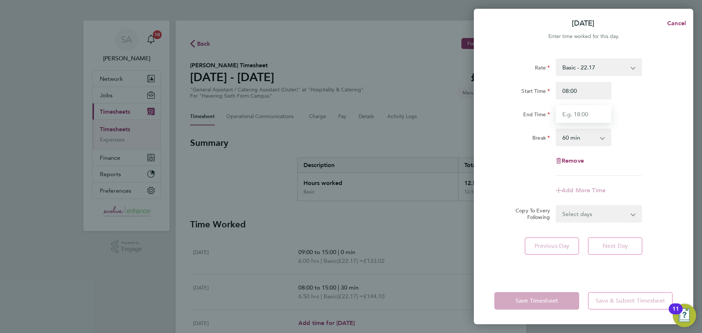
click at [572, 114] on input "End Time" at bounding box center [584, 114] width 56 height 18
type input "15:00"
click at [573, 98] on input "08:00" at bounding box center [584, 91] width 56 height 18
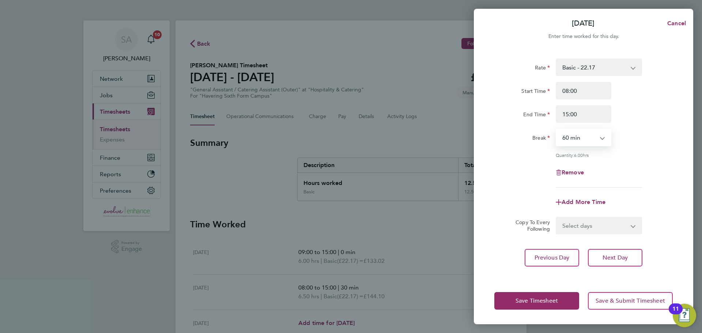
click at [574, 136] on select "0 min 15 min 30 min 45 min 60 min 75 min 90 min" at bounding box center [579, 137] width 45 height 16
select select "30"
click at [557, 129] on select "0 min 15 min 30 min 45 min 60 min 75 min 90 min" at bounding box center [579, 137] width 45 height 16
click at [516, 300] on span "Save Timesheet" at bounding box center [537, 300] width 42 height 7
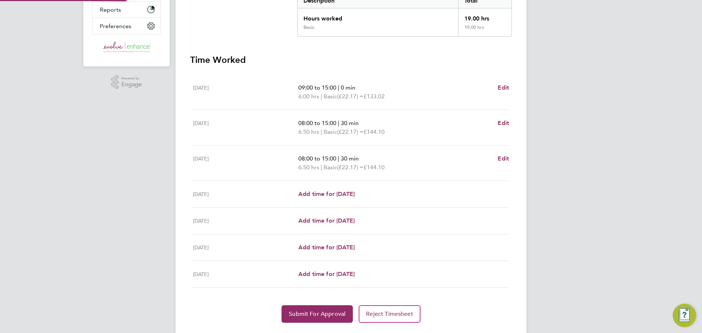
scroll to position [183, 0]
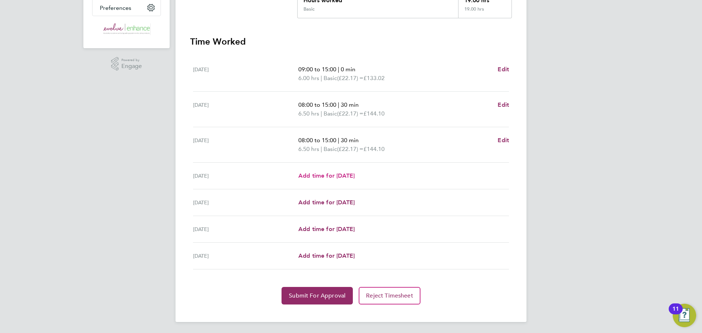
click at [328, 177] on span "Add time for [DATE]" at bounding box center [327, 175] width 56 height 7
select select "60"
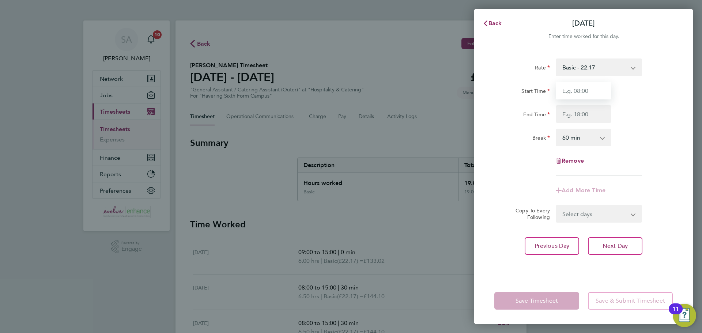
click at [588, 89] on input "Start Time" at bounding box center [584, 91] width 56 height 18
type input "08:00"
click at [565, 118] on input "End Time" at bounding box center [584, 114] width 56 height 18
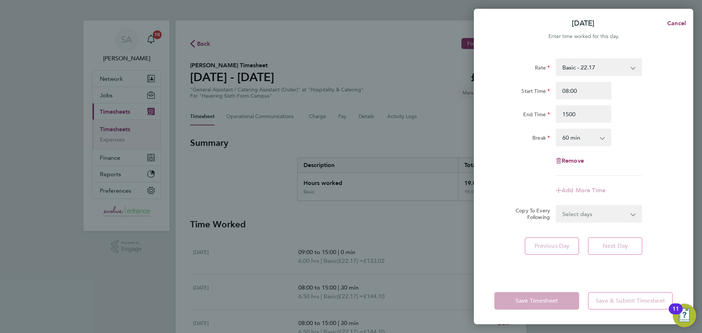
type input "15:00"
click at [566, 101] on div "Start Time 08:00 End Time 15:00" at bounding box center [584, 102] width 184 height 41
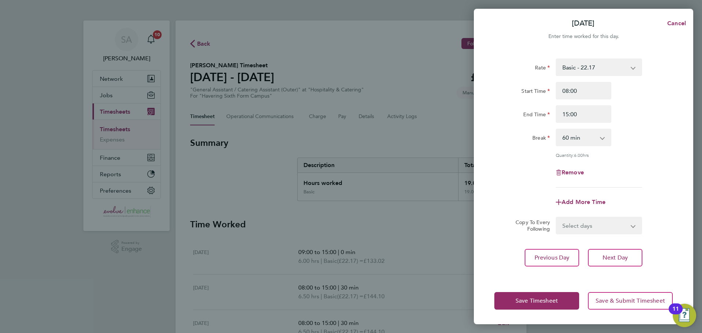
click at [574, 139] on select "0 min 15 min 30 min 45 min 60 min 75 min 90 min" at bounding box center [579, 137] width 45 height 16
select select "30"
click at [557, 129] on select "0 min 15 min 30 min 45 min 60 min 75 min 90 min" at bounding box center [579, 137] width 45 height 16
click at [518, 299] on span "Save Timesheet" at bounding box center [537, 300] width 42 height 7
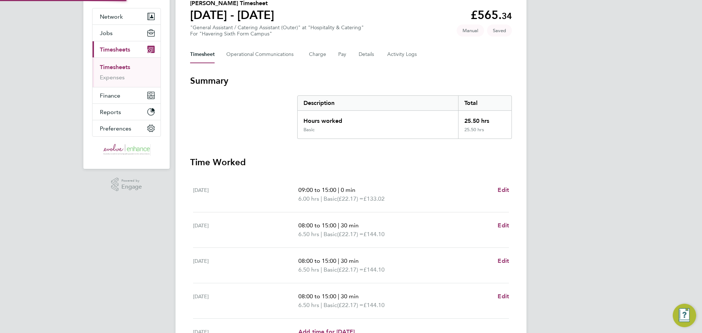
scroll to position [146, 0]
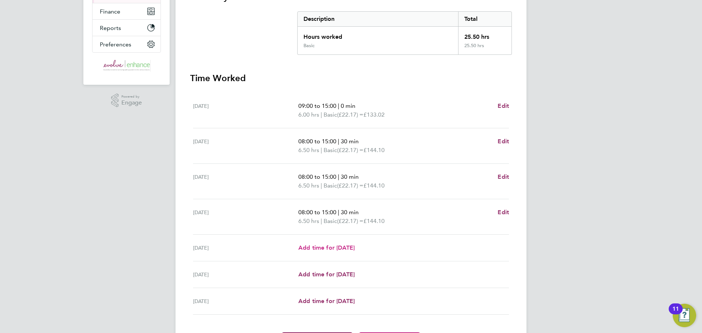
click at [334, 248] on span "Add time for [DATE]" at bounding box center [327, 247] width 56 height 7
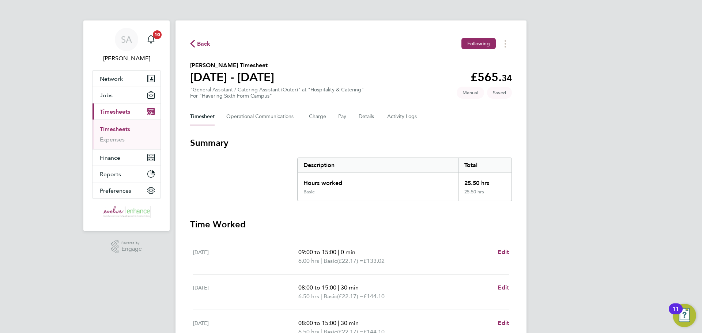
select select "60"
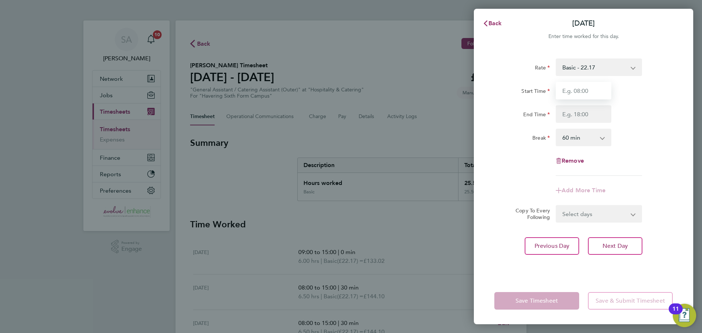
click at [565, 97] on input "Start Time" at bounding box center [584, 91] width 56 height 18
type input "08:00"
click at [566, 107] on input "End Time" at bounding box center [584, 114] width 56 height 18
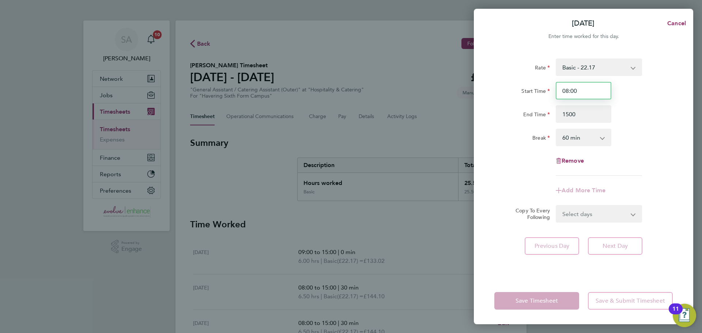
type input "15:00"
click at [567, 94] on input "08:00" at bounding box center [584, 91] width 56 height 18
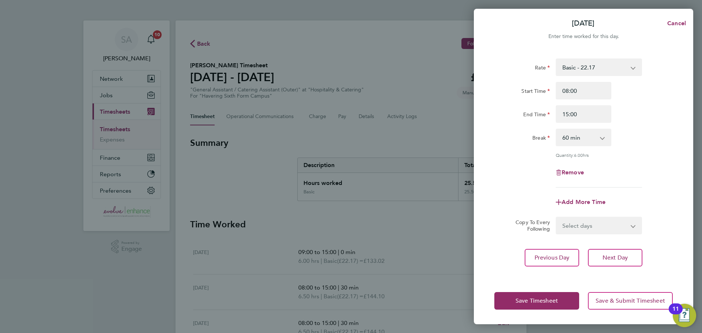
click at [573, 134] on select "0 min 15 min 30 min 45 min 60 min 75 min 90 min" at bounding box center [579, 137] width 45 height 16
select select "30"
click at [557, 129] on select "0 min 15 min 30 min 45 min 60 min 75 min 90 min" at bounding box center [579, 137] width 45 height 16
click at [518, 301] on span "Save Timesheet" at bounding box center [537, 300] width 42 height 7
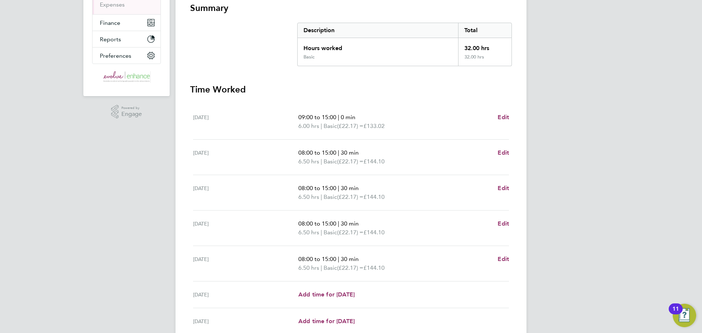
scroll to position [201, 0]
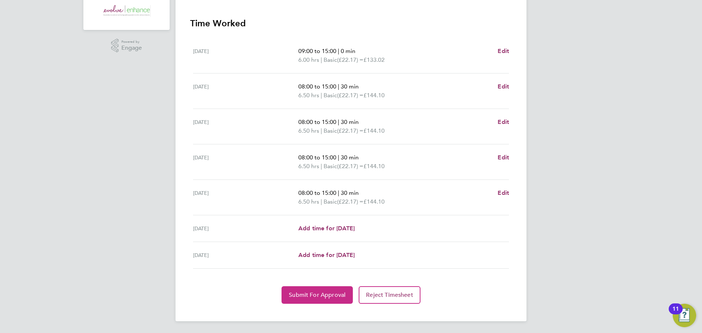
click at [315, 297] on span "Submit For Approval" at bounding box center [317, 295] width 57 height 7
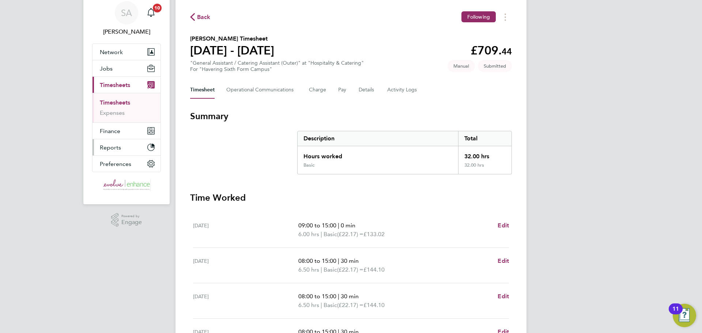
scroll to position [0, 0]
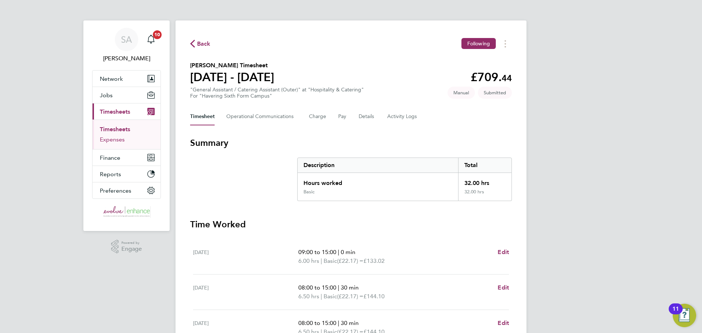
click at [123, 138] on link "Expenses" at bounding box center [112, 139] width 25 height 7
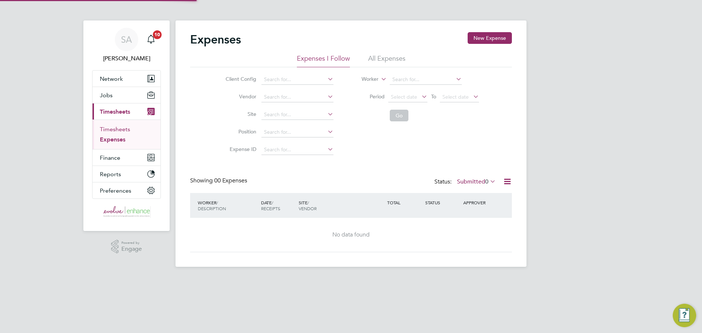
click at [121, 129] on link "Timesheets" at bounding box center [115, 129] width 30 height 7
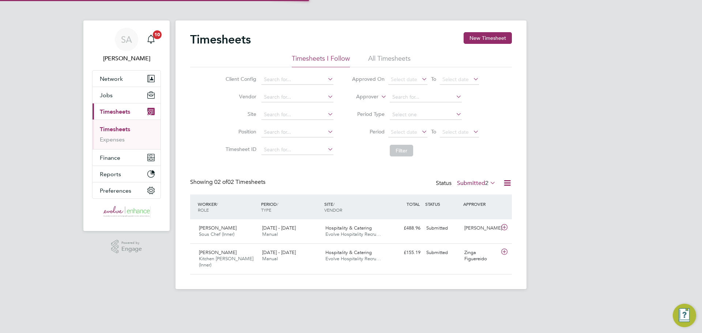
scroll to position [19, 64]
click at [474, 39] on button "New Timesheet" at bounding box center [488, 38] width 48 height 12
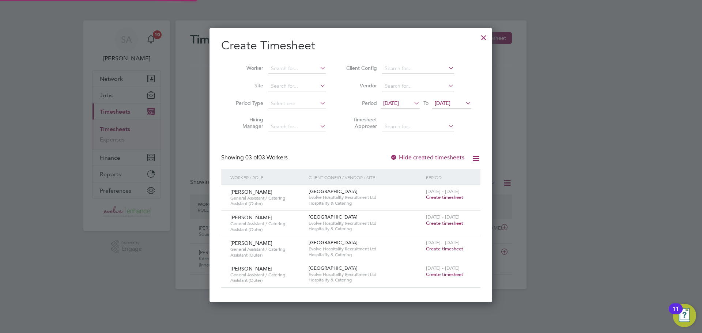
scroll to position [275, 283]
click at [305, 67] on input at bounding box center [297, 69] width 57 height 10
click at [289, 77] on li "[PERSON_NAME]" at bounding box center [297, 79] width 58 height 10
type input "[PERSON_NAME]"
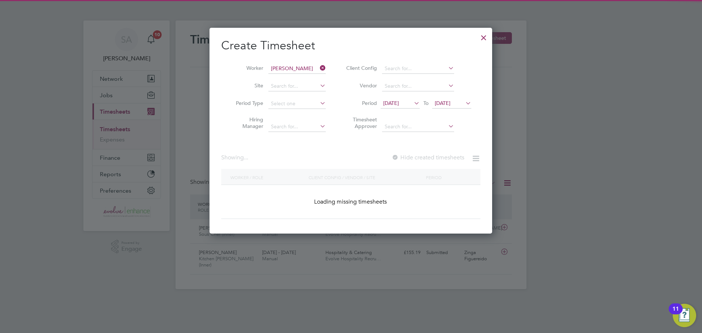
scroll to position [198, 283]
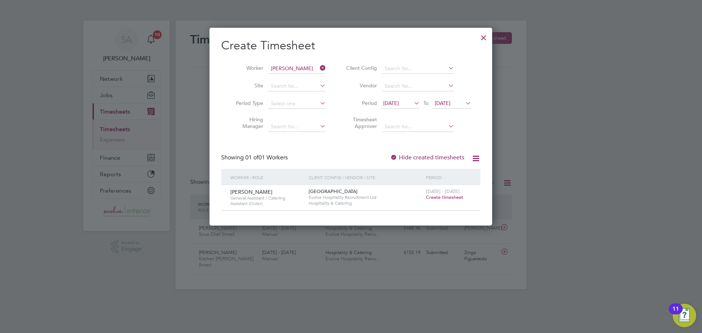
click at [440, 195] on span "Create timesheet" at bounding box center [444, 197] width 37 height 6
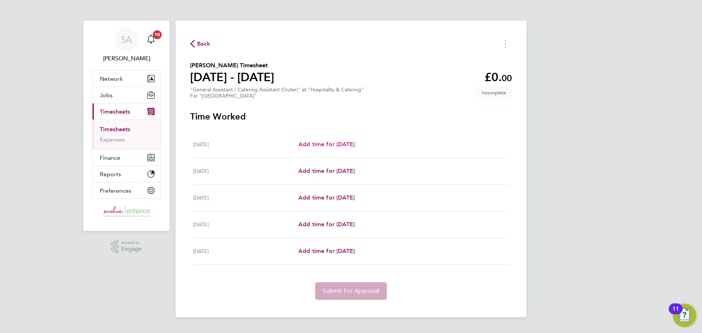
click at [335, 146] on span "Add time for [DATE]" at bounding box center [327, 144] width 56 height 7
select select "60"
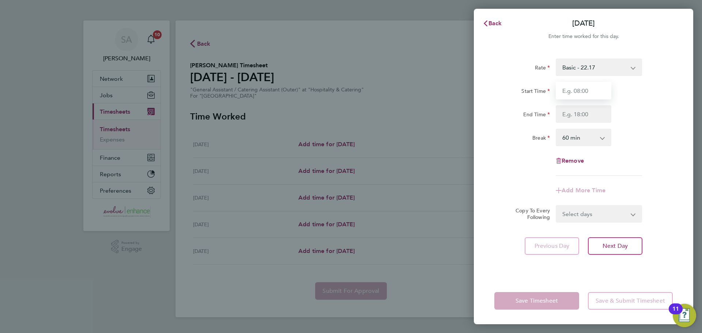
click at [603, 89] on input "Start Time" at bounding box center [584, 91] width 56 height 18
type input "09:00"
click at [579, 118] on input "End Time" at bounding box center [584, 114] width 56 height 18
type input "15:00"
click at [575, 91] on input "09:00" at bounding box center [584, 91] width 56 height 18
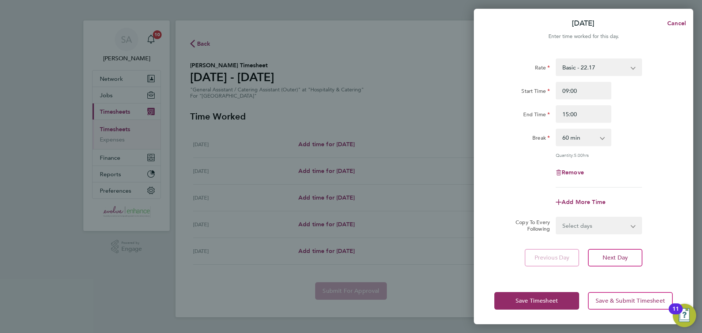
click at [590, 135] on select "0 min 15 min 30 min 45 min 60 min 75 min 90 min" at bounding box center [579, 137] width 45 height 16
click at [588, 142] on select "0 min 15 min 30 min 45 min 60 min 75 min 90 min" at bounding box center [579, 137] width 45 height 16
click at [582, 138] on select "0 min 15 min 30 min 45 min 60 min 75 min 90 min" at bounding box center [579, 137] width 45 height 16
select select "0"
click at [557, 129] on select "0 min 15 min 30 min 45 min 60 min 75 min 90 min" at bounding box center [579, 137] width 45 height 16
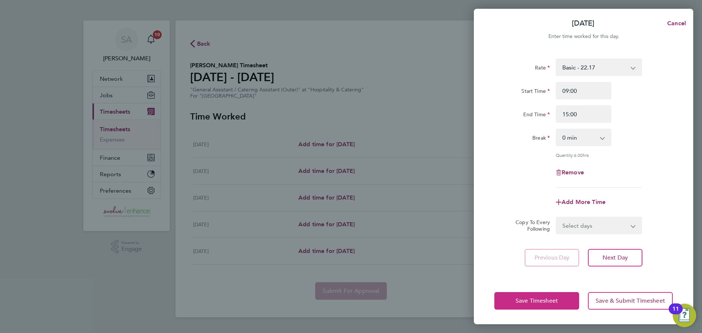
click at [536, 299] on span "Save Timesheet" at bounding box center [537, 300] width 42 height 7
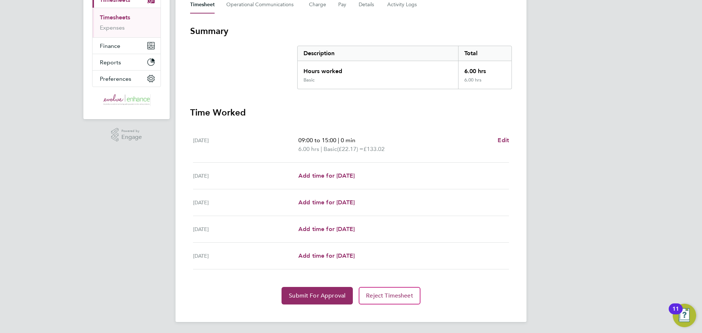
scroll to position [113, 0]
click at [332, 289] on button "Submit For Approval" at bounding box center [317, 295] width 71 height 18
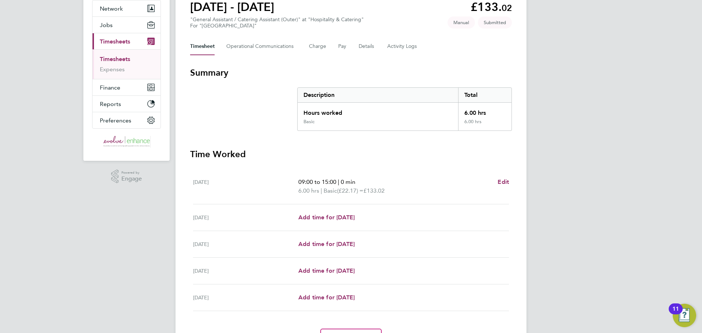
scroll to position [3, 0]
